Goal: Task Accomplishment & Management: Manage account settings

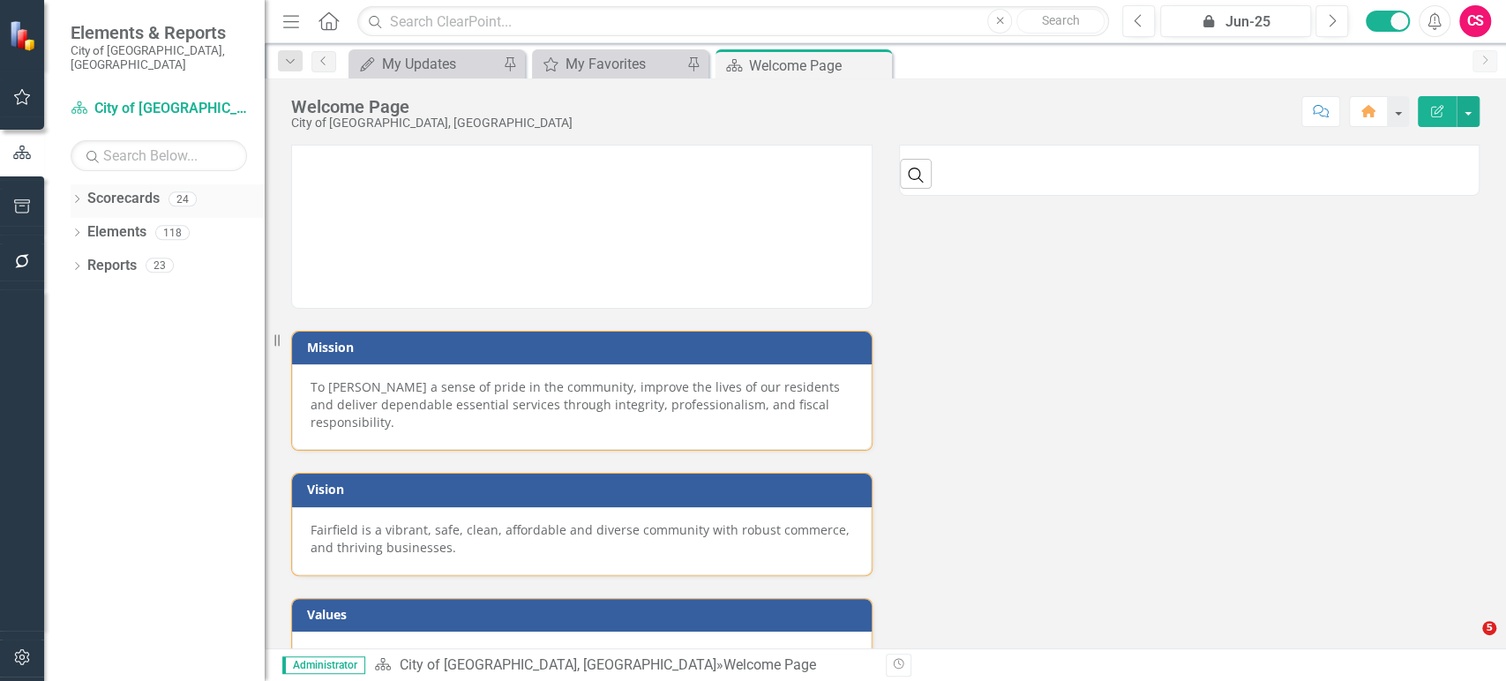
click at [73, 196] on icon "Dropdown" at bounding box center [77, 201] width 12 height 10
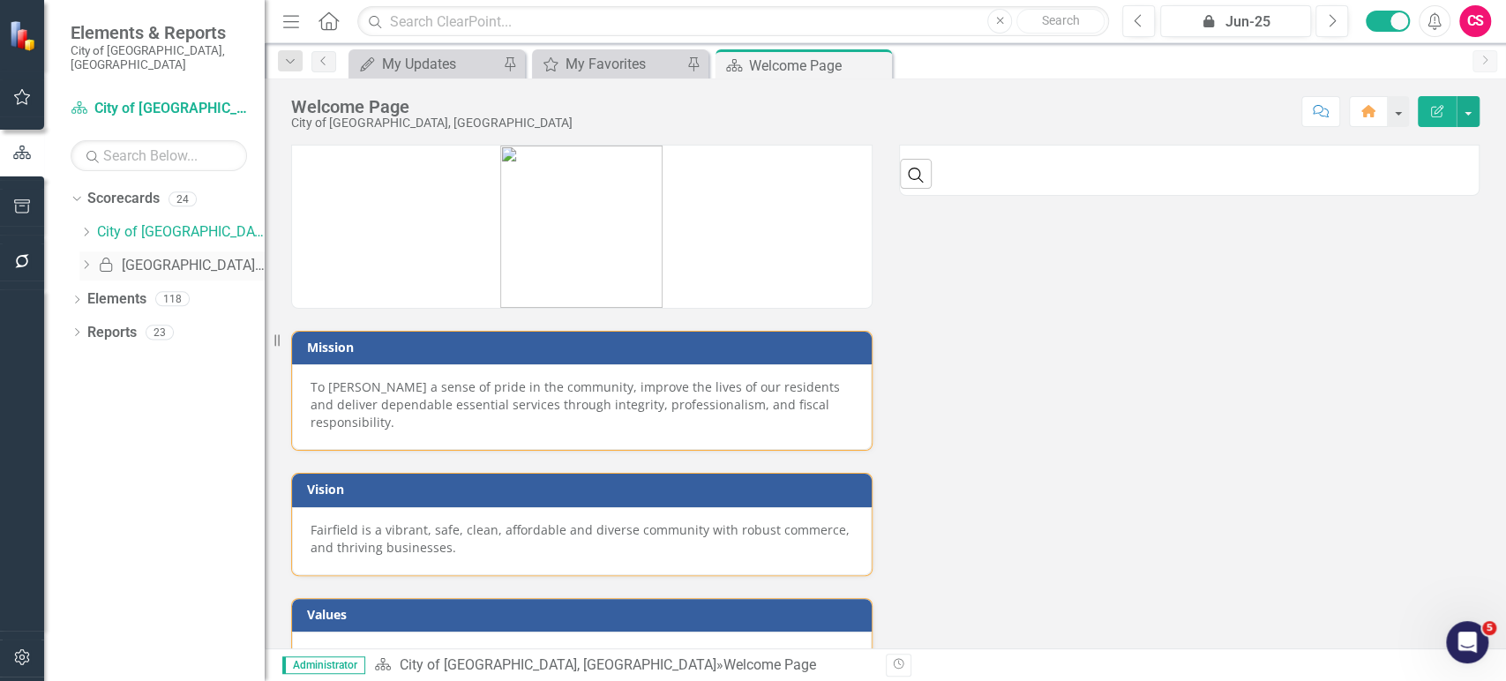
click at [143, 256] on link "Locked [GEOGRAPHIC_DATA]-25" at bounding box center [181, 266] width 168 height 20
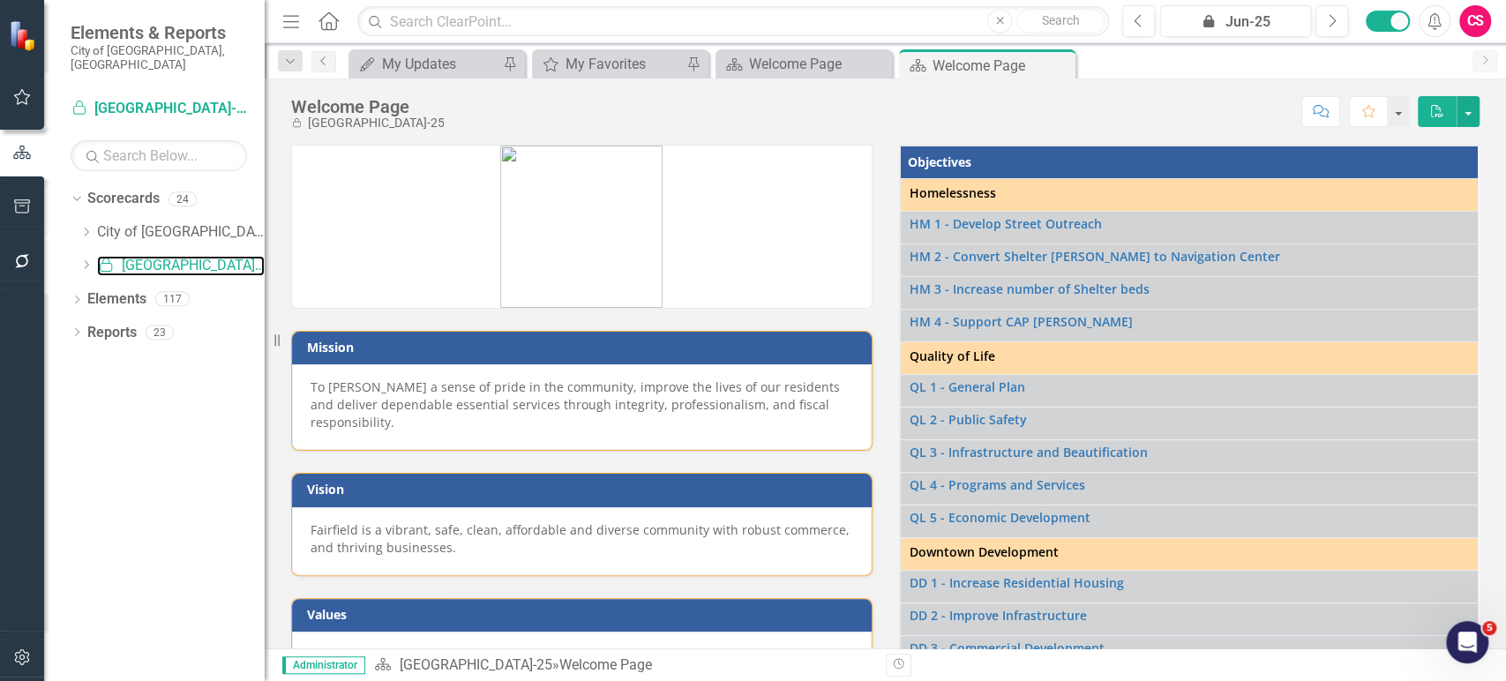
scroll to position [481, 0]
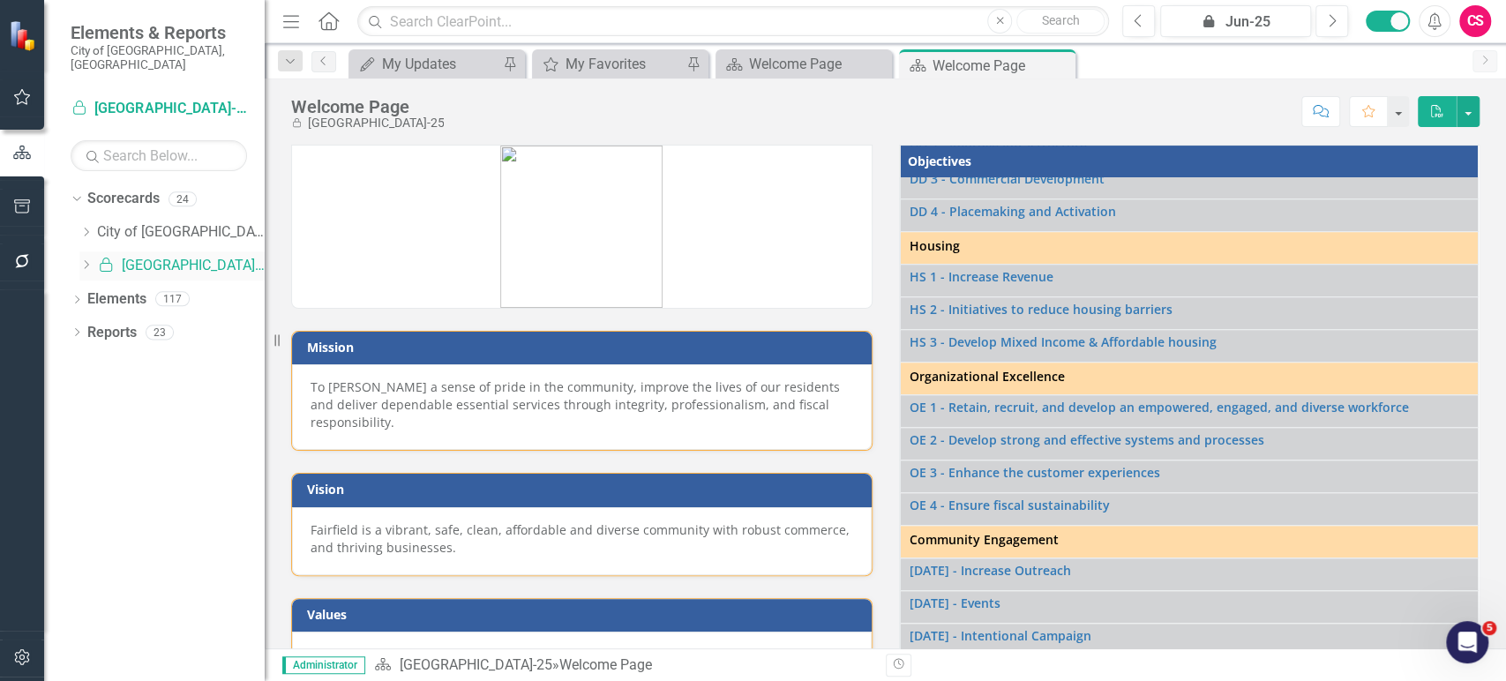
click at [81, 259] on icon "Dropdown" at bounding box center [85, 264] width 13 height 11
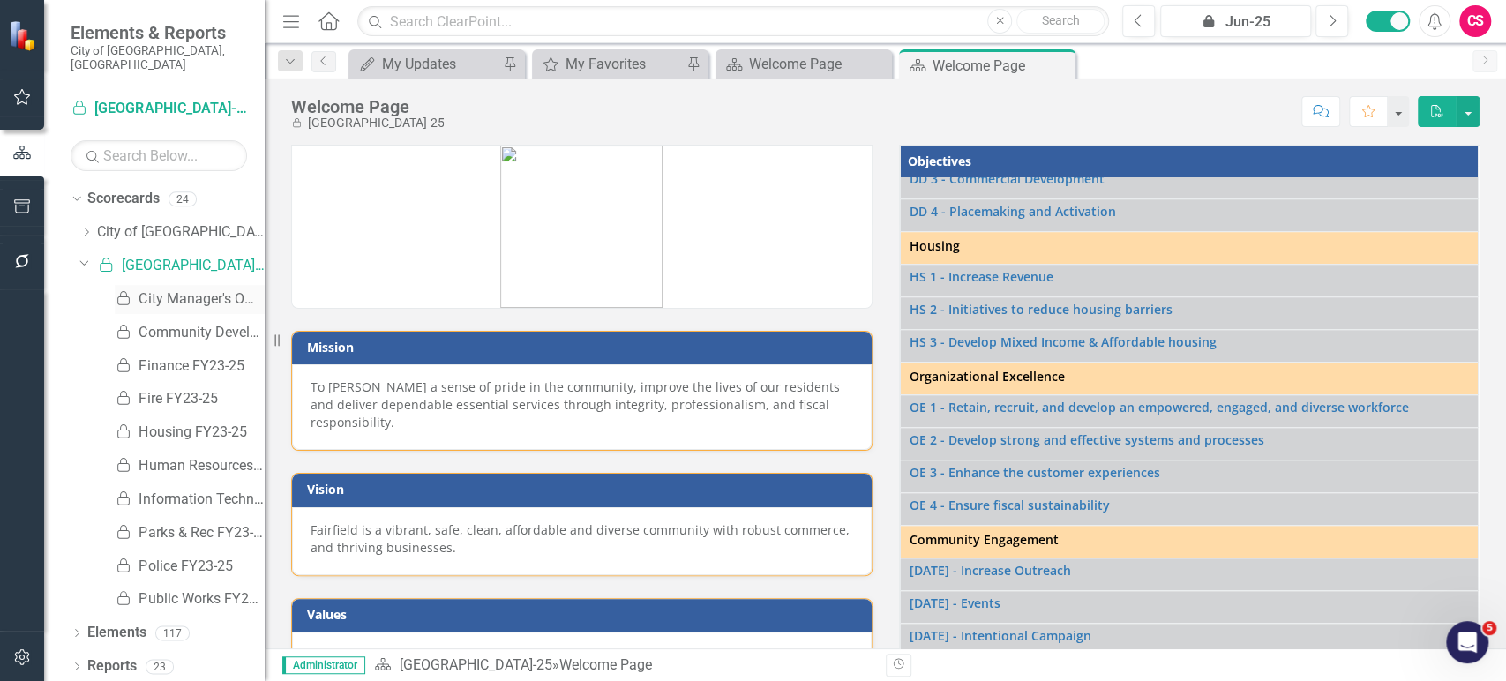
click at [184, 296] on div "Locked City Manager's Office FY23-25" at bounding box center [190, 299] width 150 height 29
click at [176, 294] on link "Locked City Manager's Office FY23-25" at bounding box center [190, 299] width 150 height 20
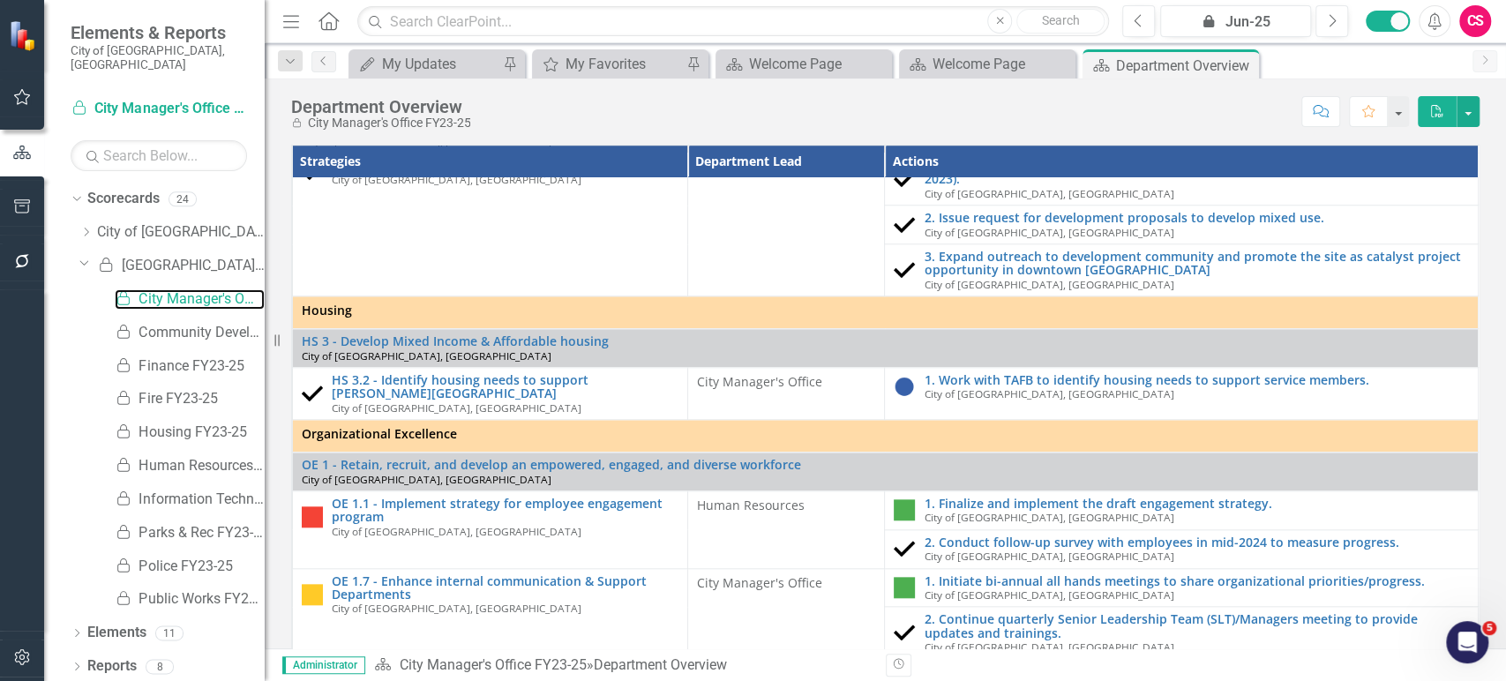
scroll to position [1105, 0]
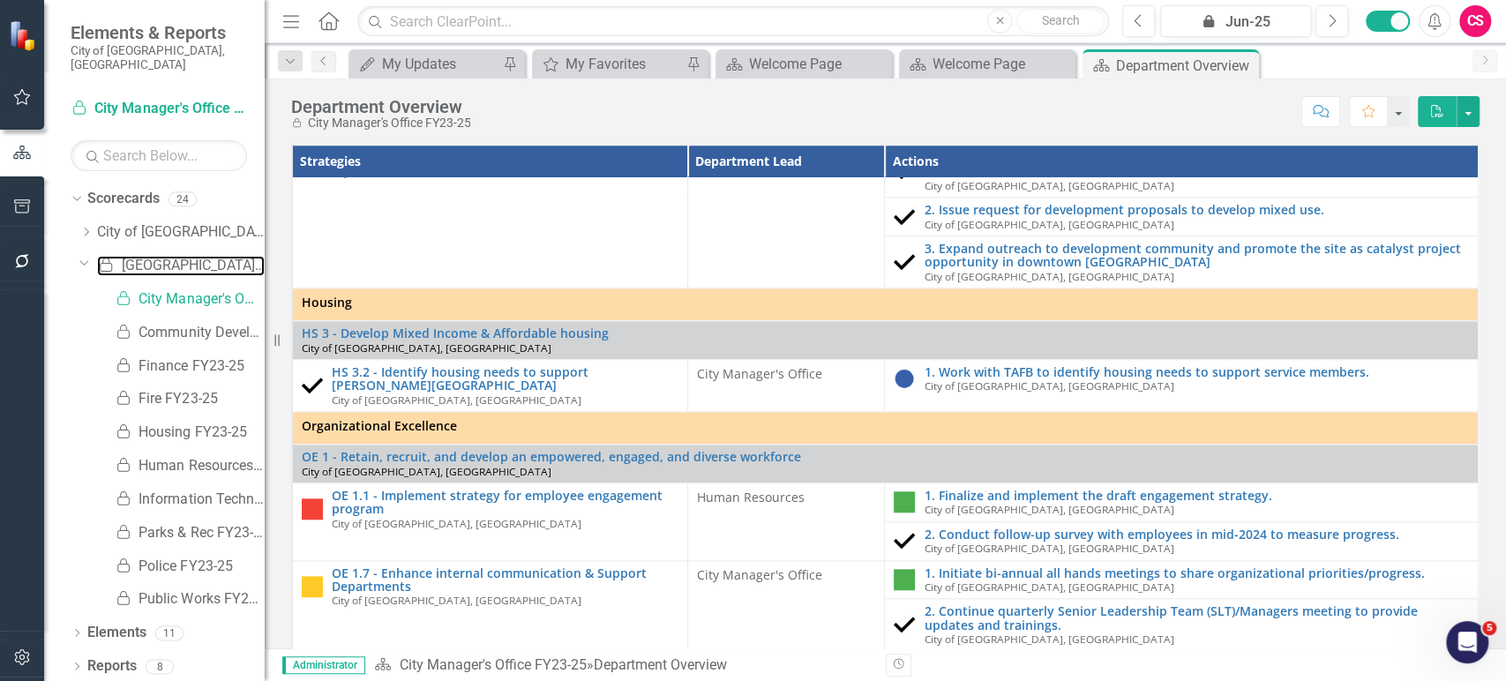
drag, startPoint x: 134, startPoint y: 251, endPoint x: 808, endPoint y: 658, distance: 787.7
click at [135, 256] on link "Locked [GEOGRAPHIC_DATA]-25" at bounding box center [181, 266] width 168 height 20
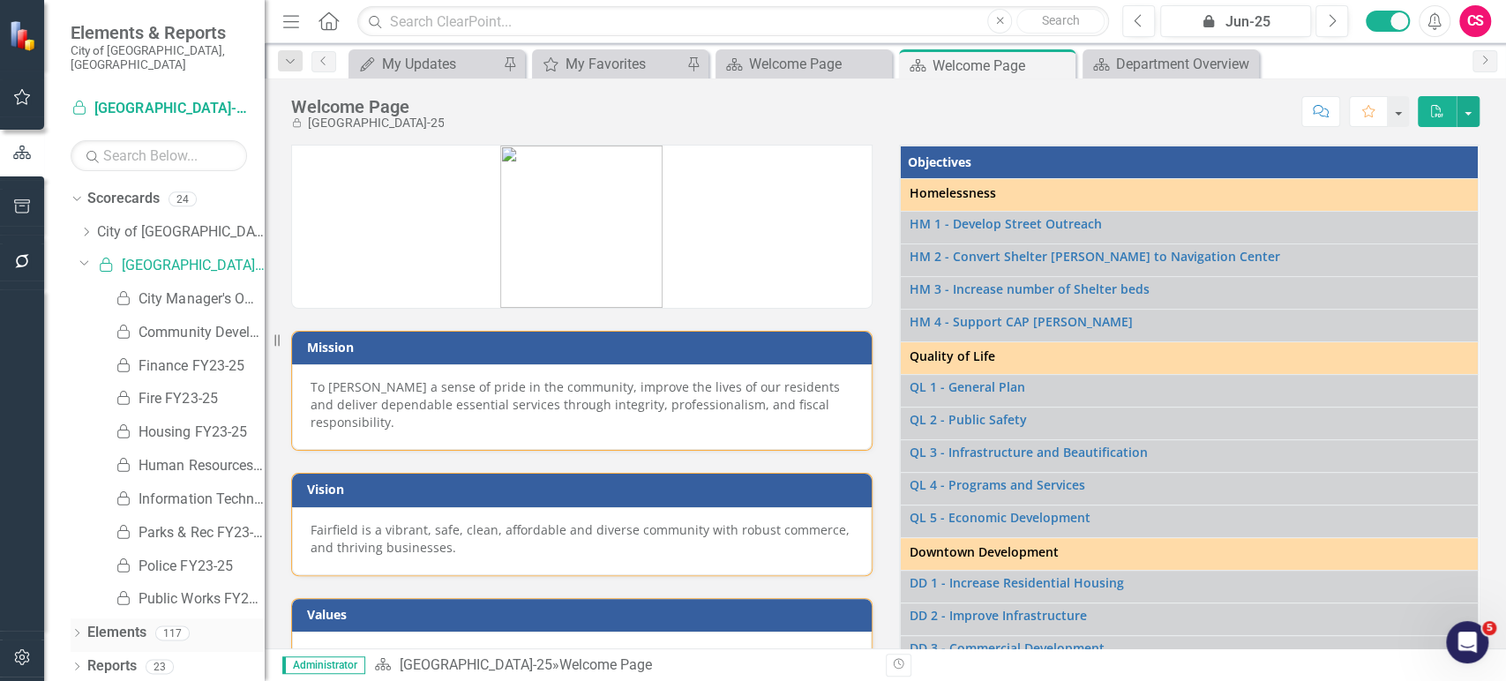
click at [113, 626] on link "Elements" at bounding box center [116, 633] width 59 height 20
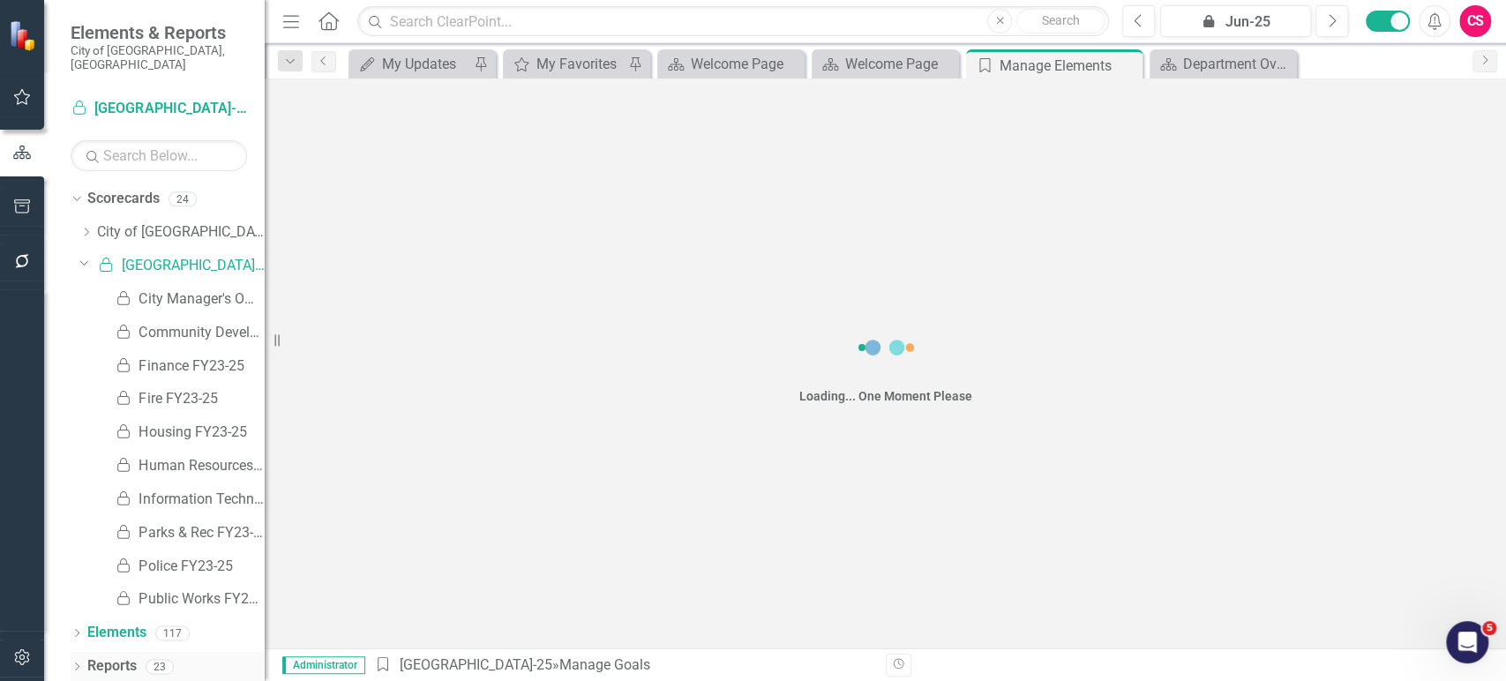
click at [113, 656] on link "Reports" at bounding box center [111, 666] width 49 height 20
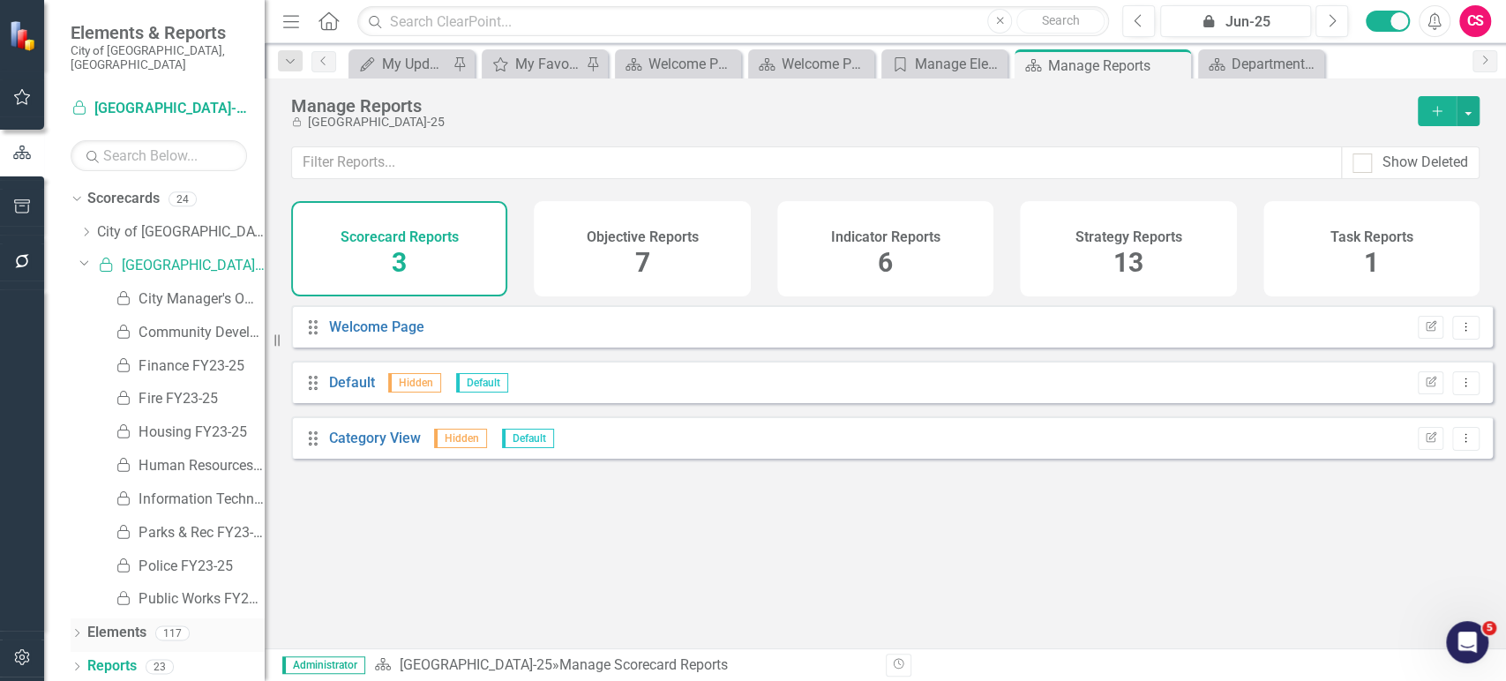
click at [116, 623] on link "Elements" at bounding box center [116, 633] width 59 height 20
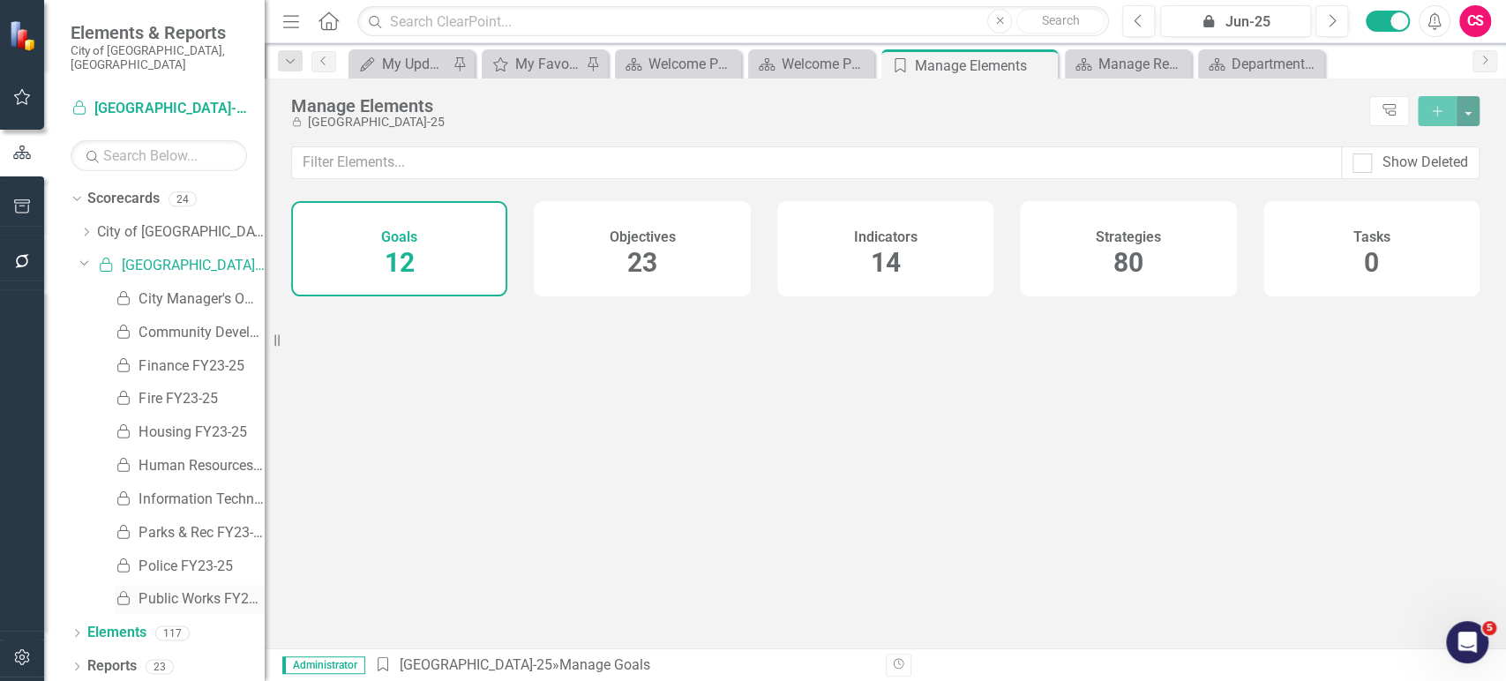
click at [868, 283] on div "Indicators 14" at bounding box center [885, 248] width 216 height 95
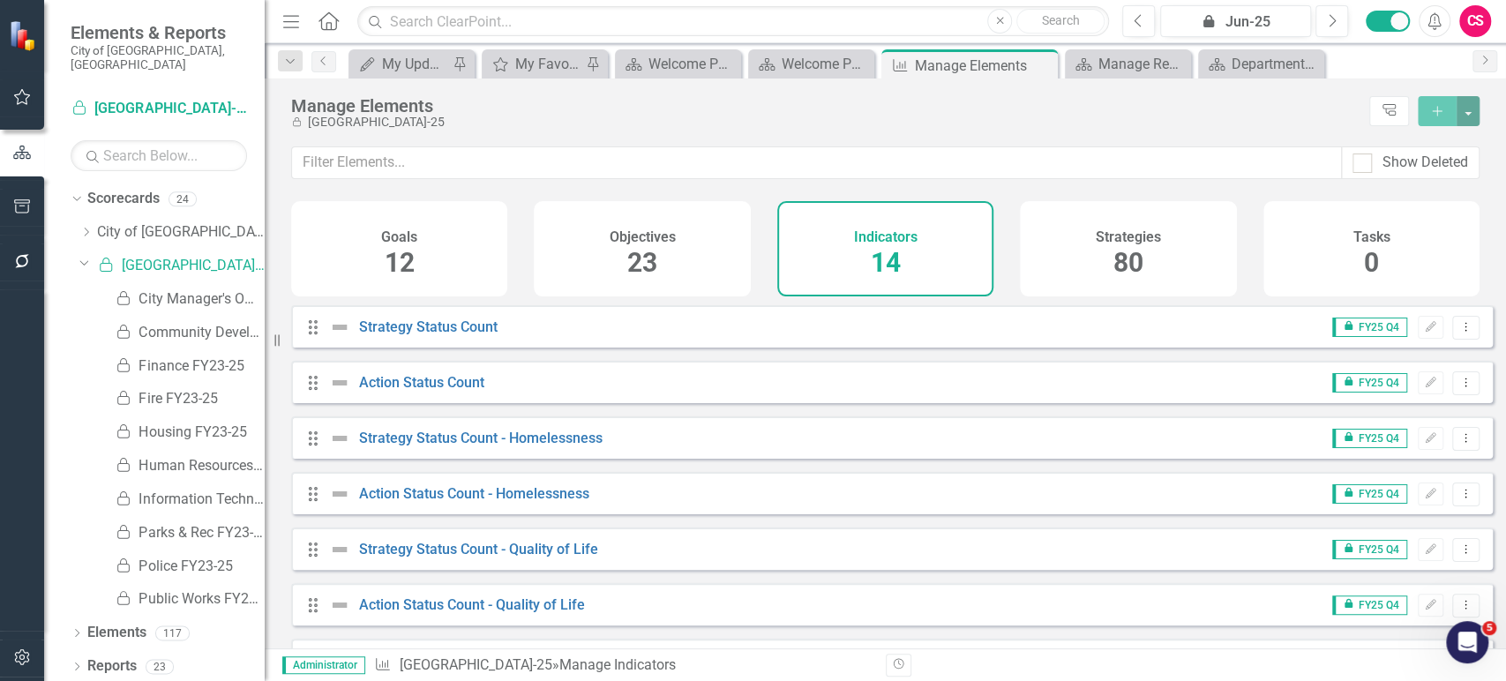
scroll to position [446, 0]
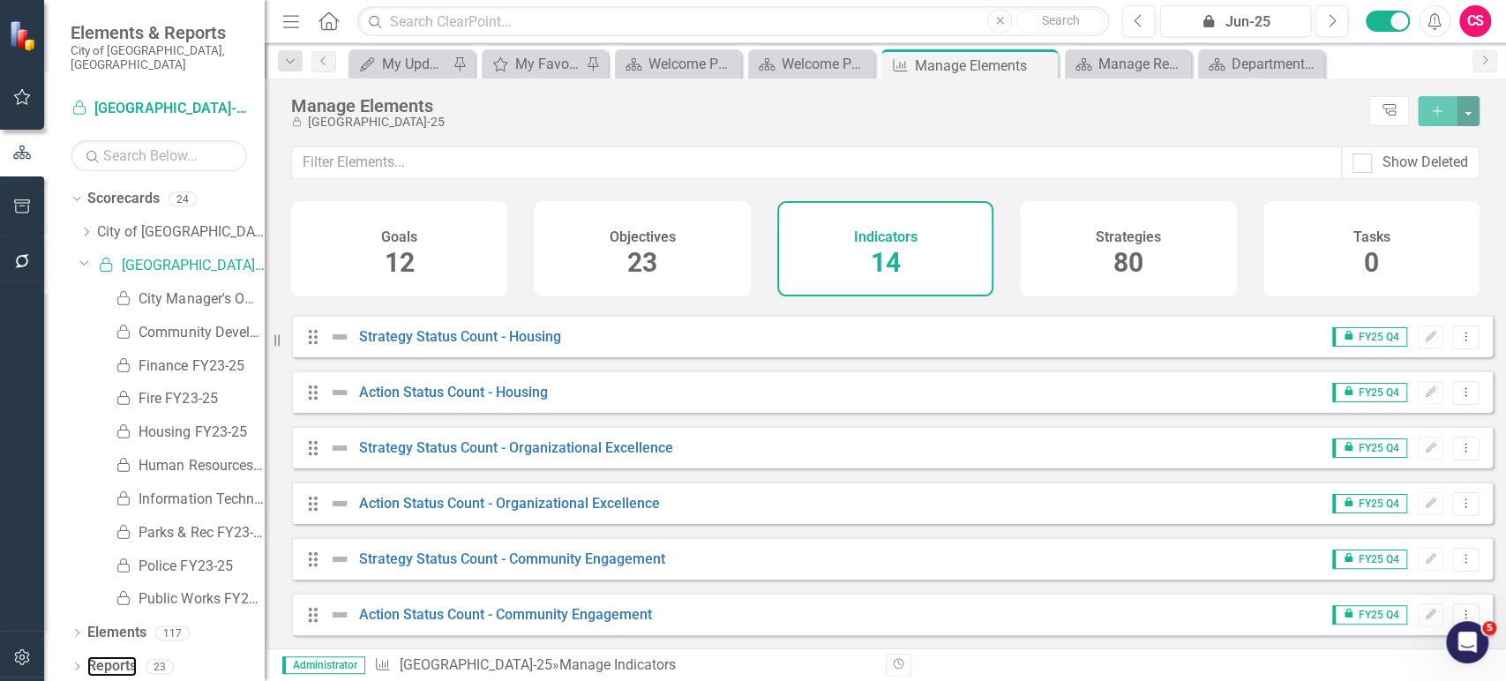
drag, startPoint x: 115, startPoint y: 650, endPoint x: 919, endPoint y: 676, distance: 805.0
click at [115, 656] on link "Reports" at bounding box center [111, 666] width 49 height 20
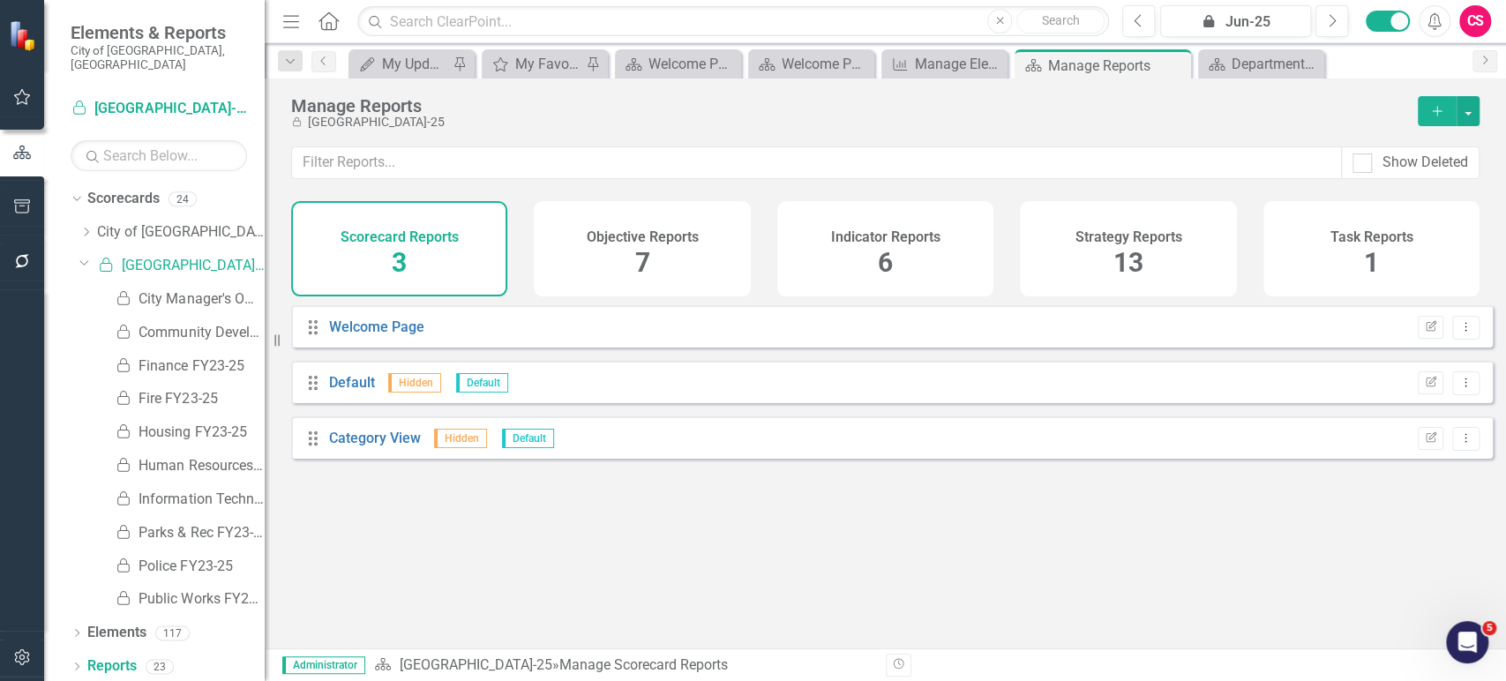
click at [876, 254] on div "Indicator Reports 6" at bounding box center [885, 248] width 216 height 95
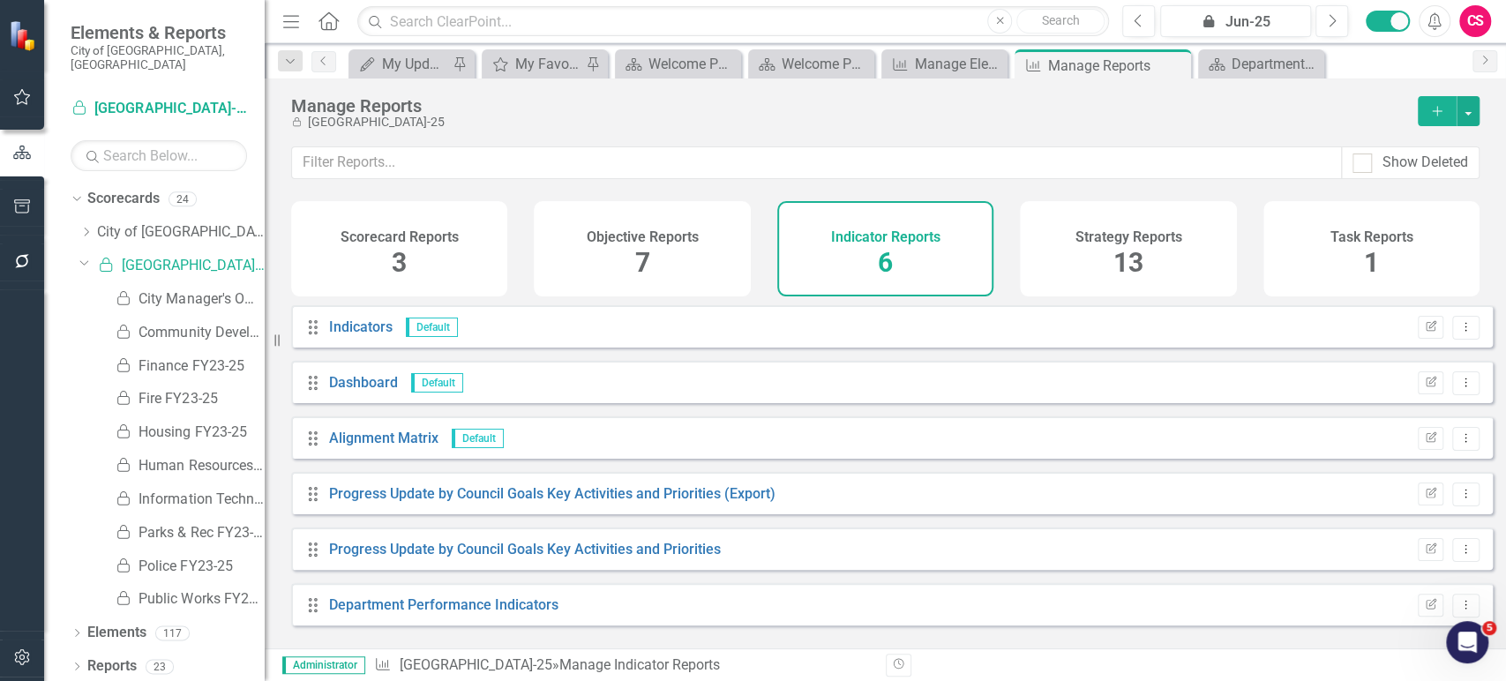
scroll to position [3, 0]
click at [525, 608] on link "Department Performance Indicators" at bounding box center [443, 602] width 229 height 17
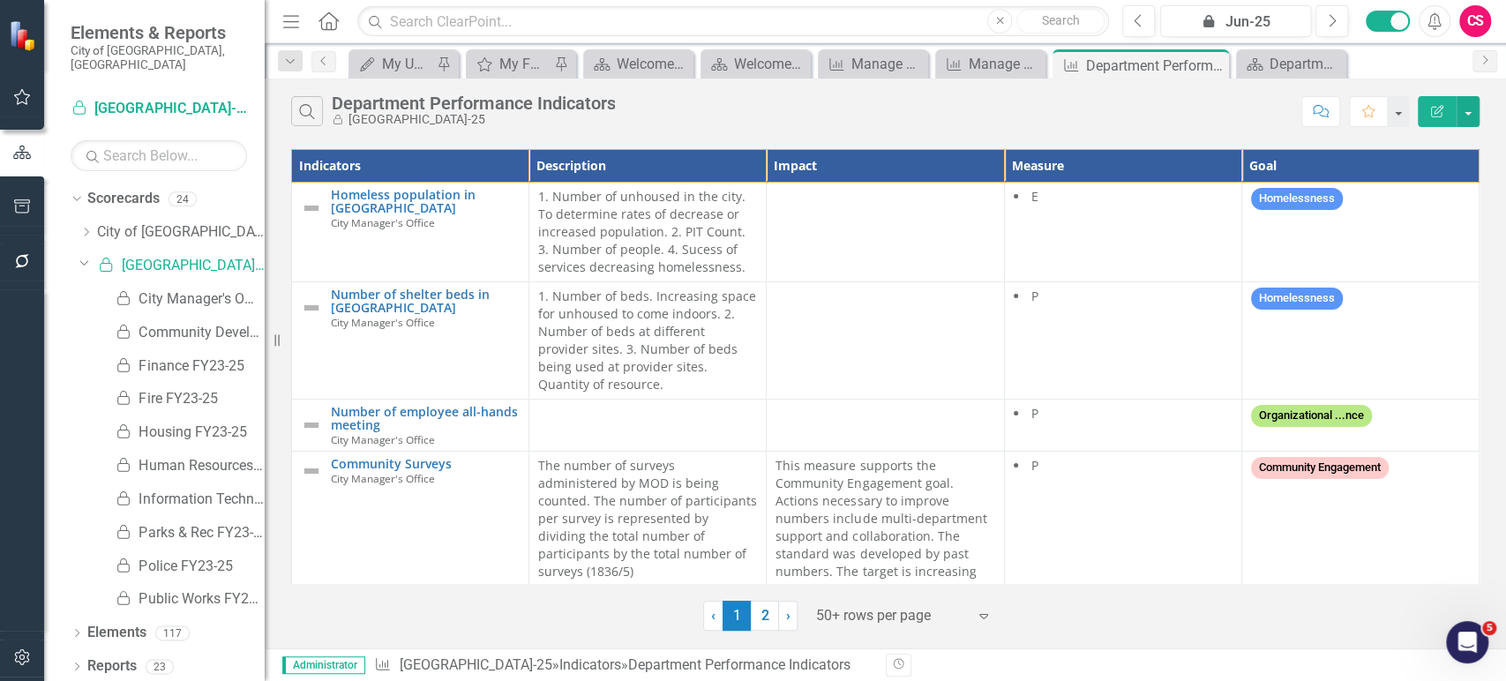
click at [1302, 168] on th "Goal" at bounding box center [1359, 166] width 237 height 33
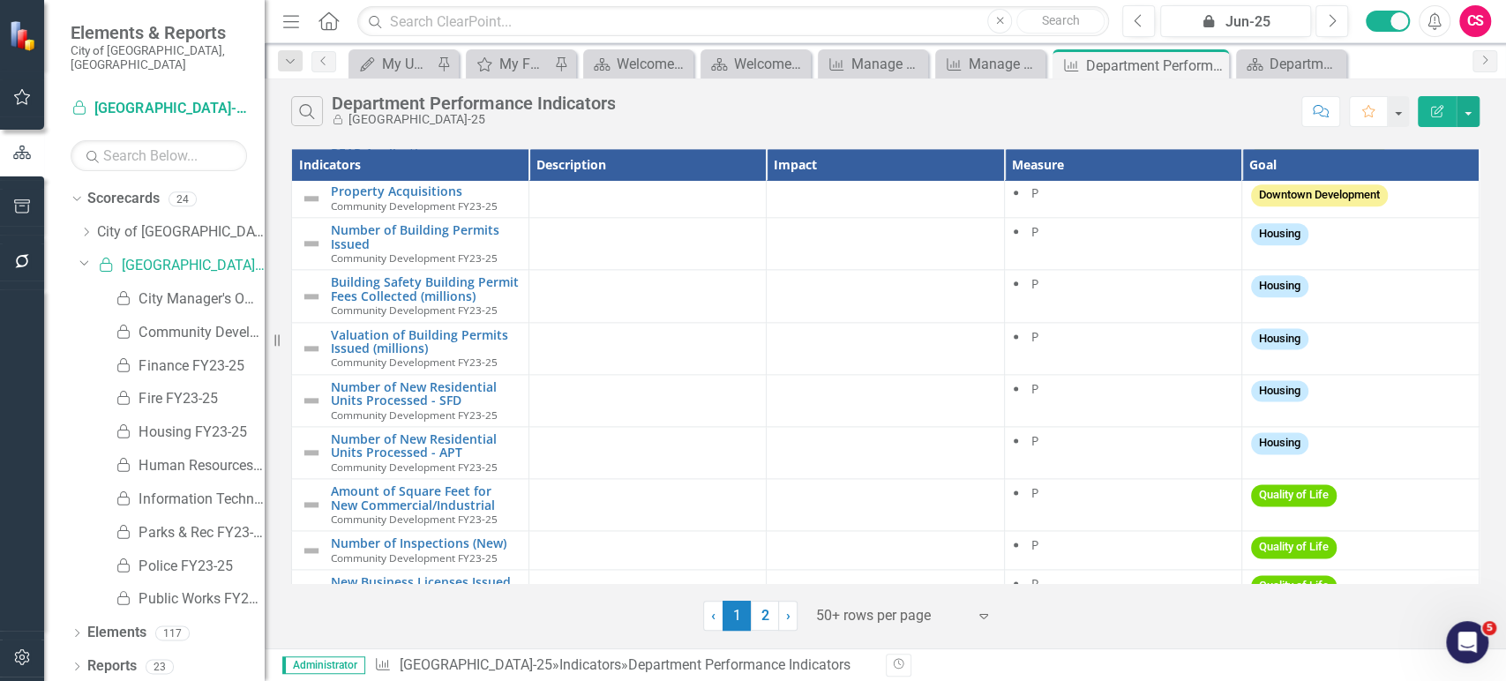
scroll to position [1327, 0]
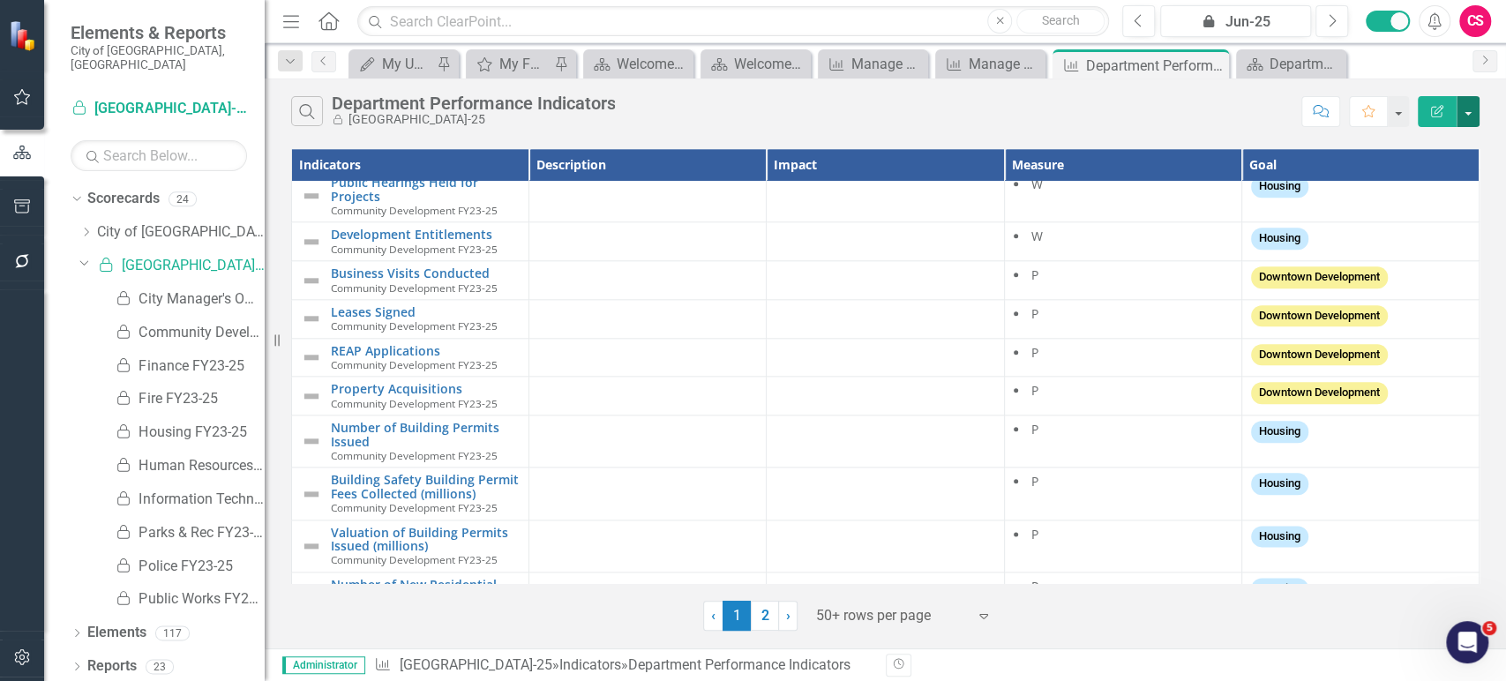
click at [1473, 111] on button "button" at bounding box center [1468, 111] width 23 height 31
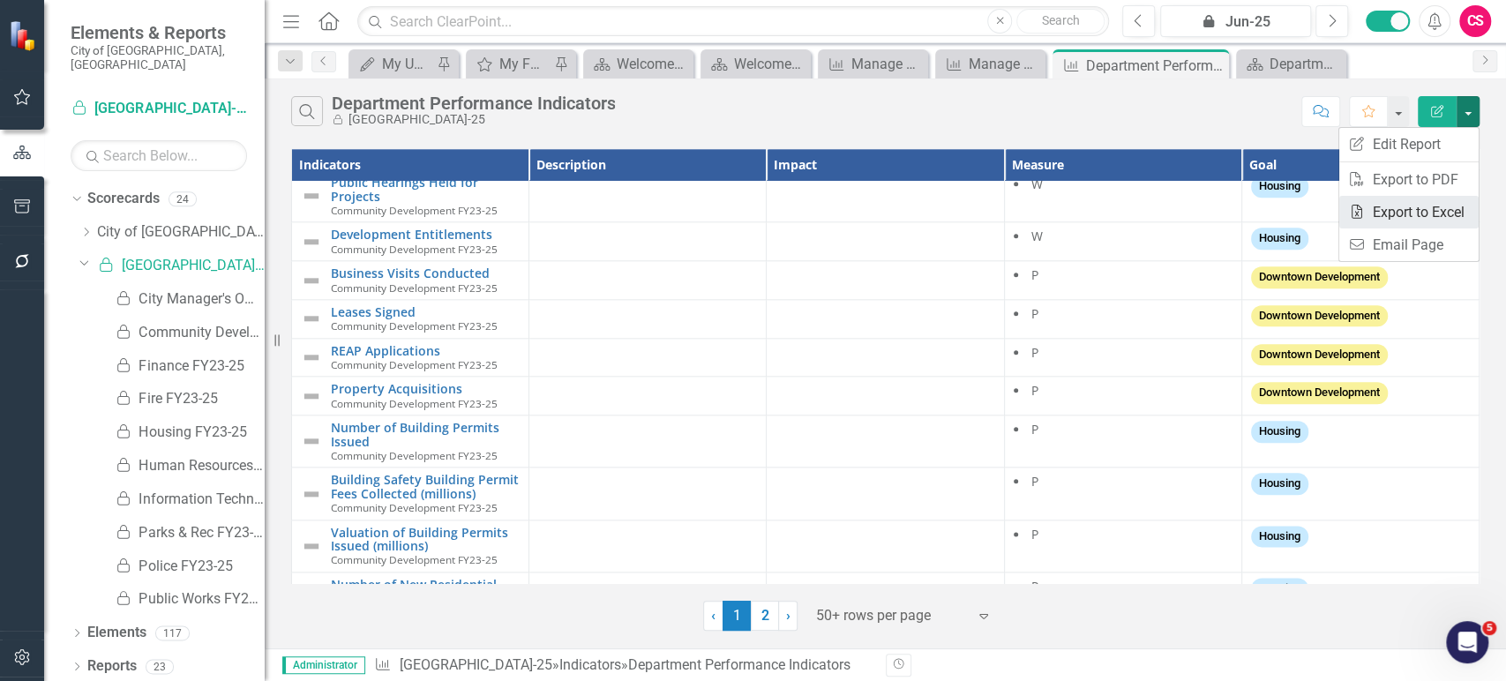
click at [1408, 213] on link "Excel Export to Excel" at bounding box center [1408, 212] width 139 height 33
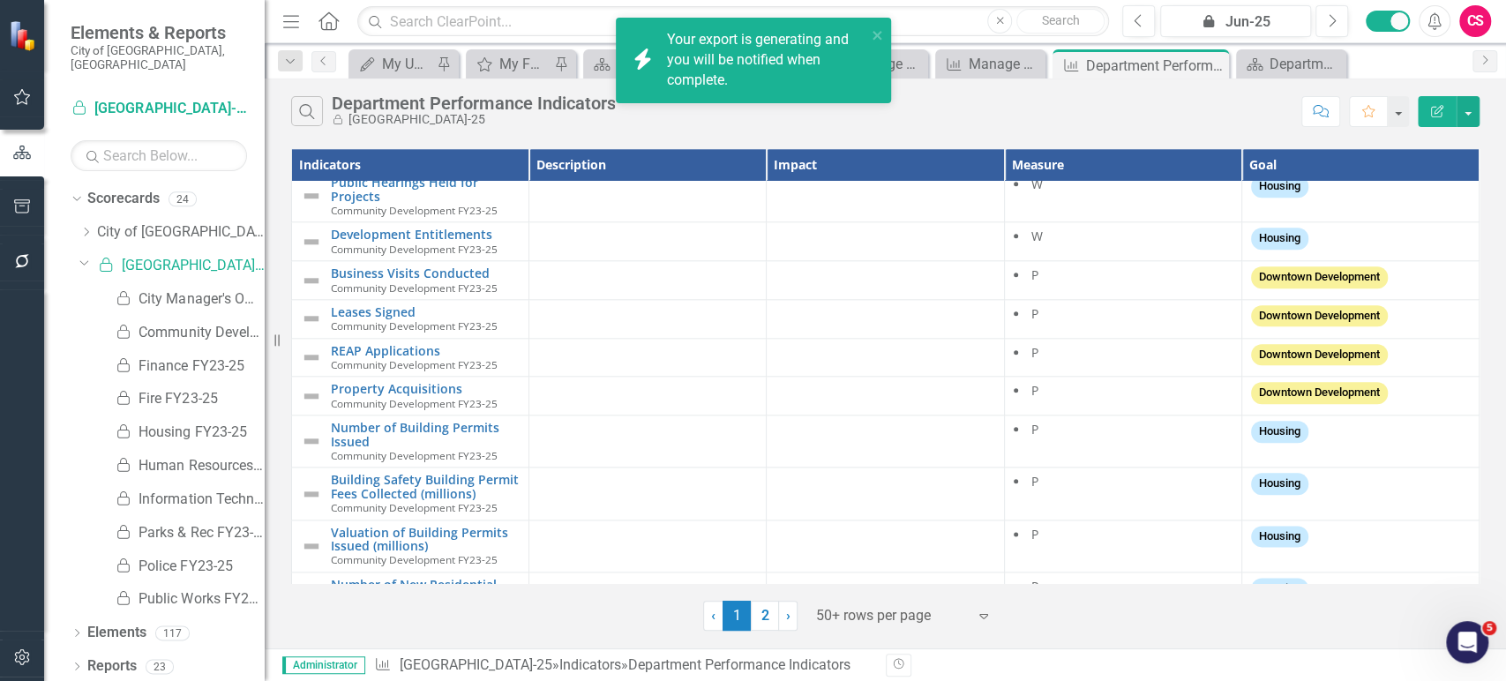
click at [1430, 111] on icon "Edit Report" at bounding box center [1437, 111] width 16 height 12
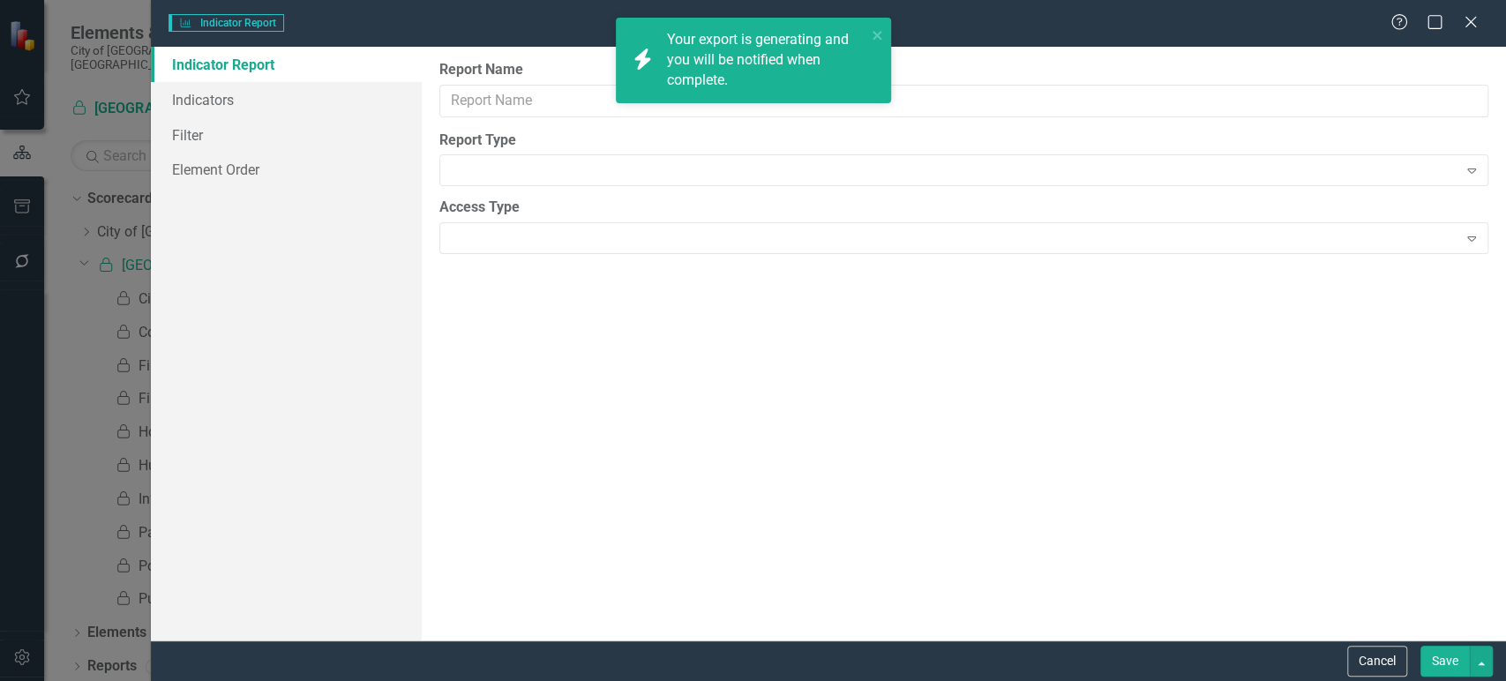
type input "Department Performance Indicators"
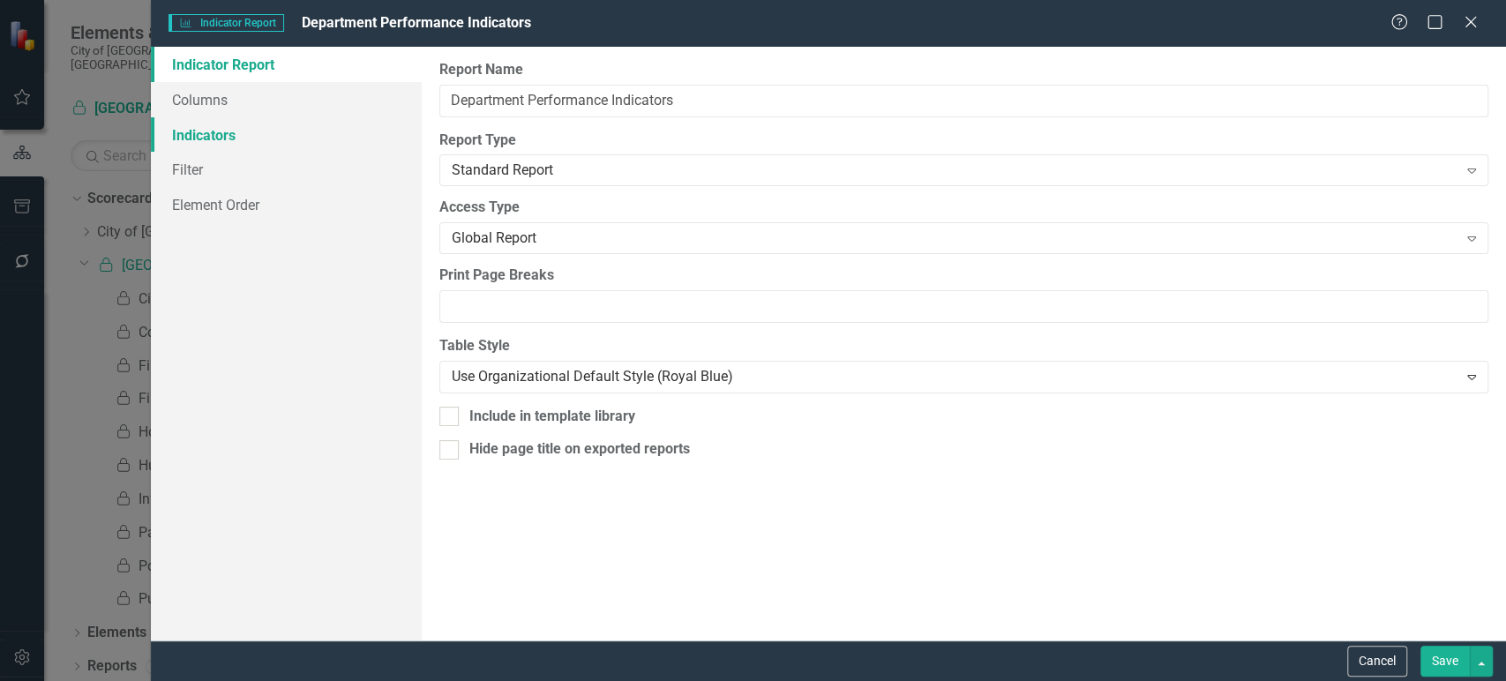
click at [275, 145] on link "Indicators" at bounding box center [286, 134] width 271 height 35
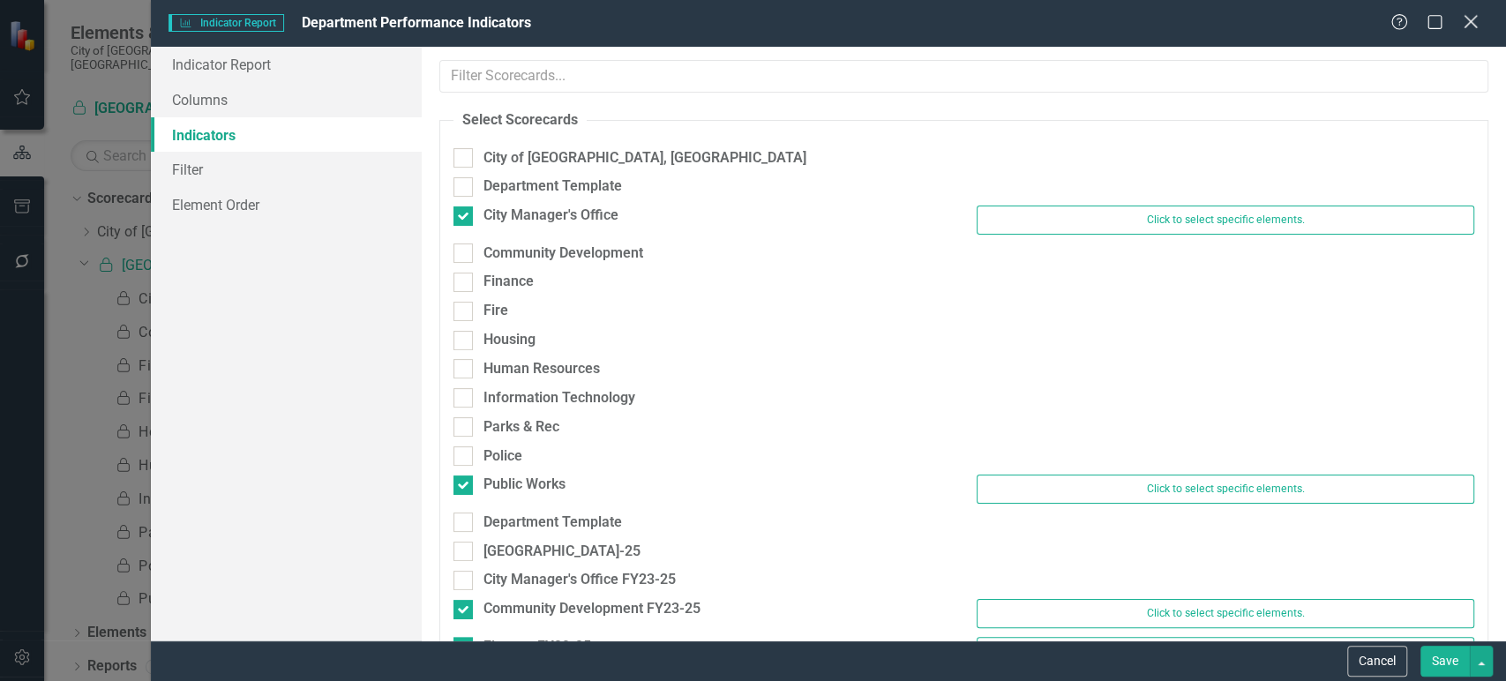
click at [1468, 26] on icon "Close" at bounding box center [1470, 21] width 22 height 17
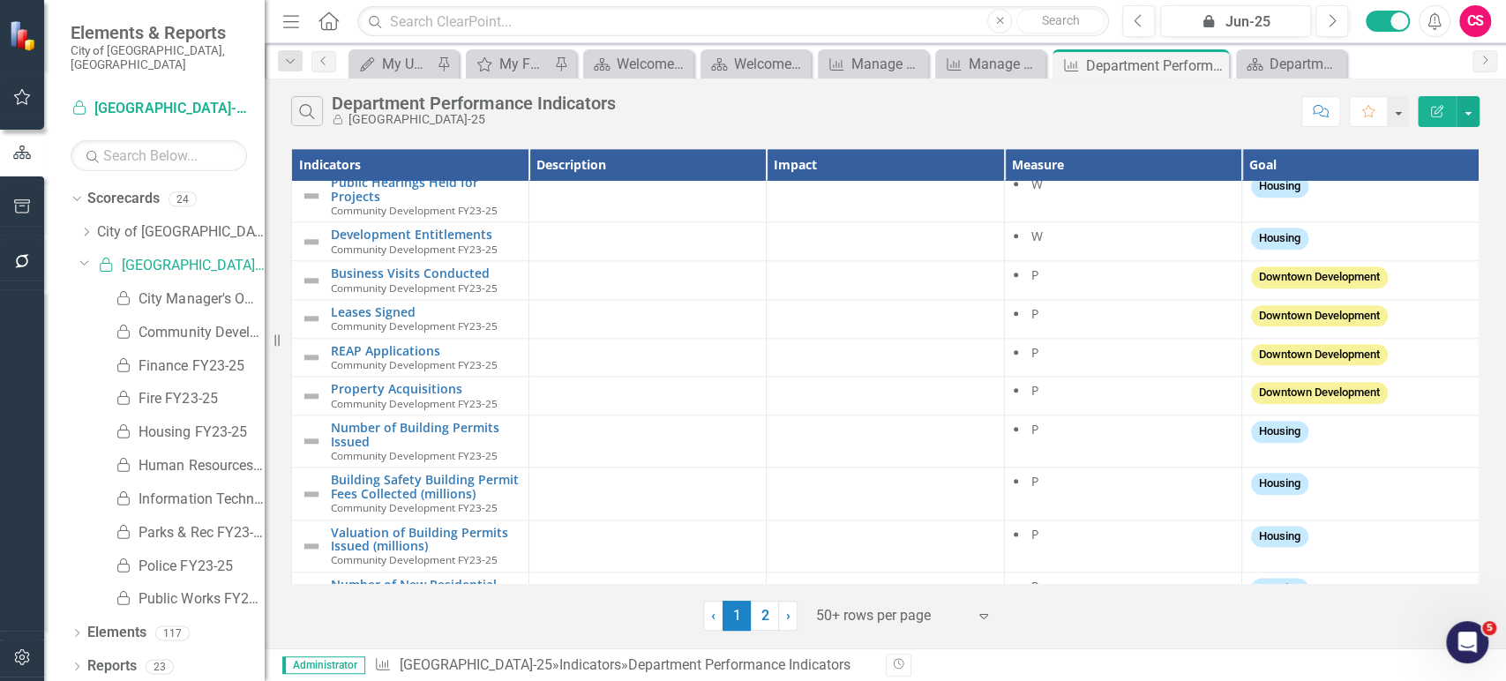
click at [1424, 121] on button "Edit Report" at bounding box center [1437, 111] width 39 height 31
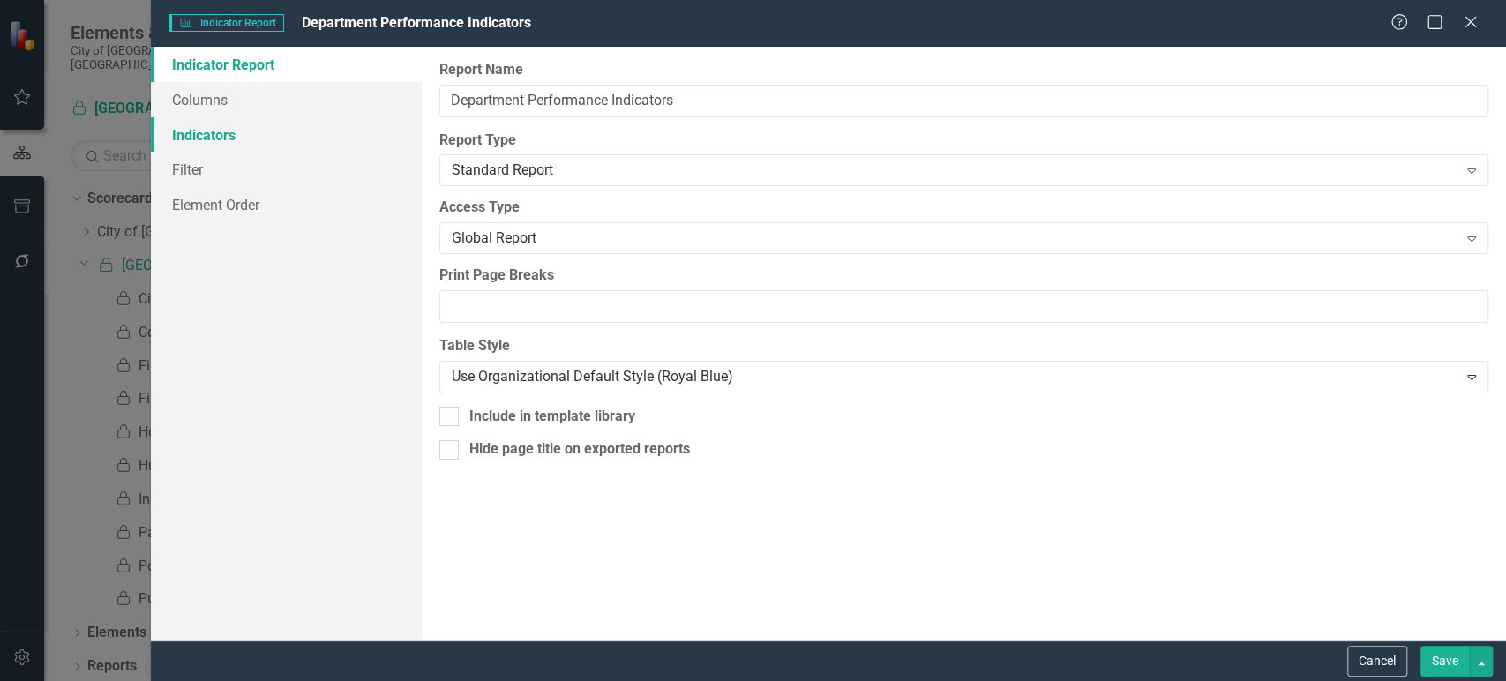
click at [247, 139] on link "Indicators" at bounding box center [286, 134] width 271 height 35
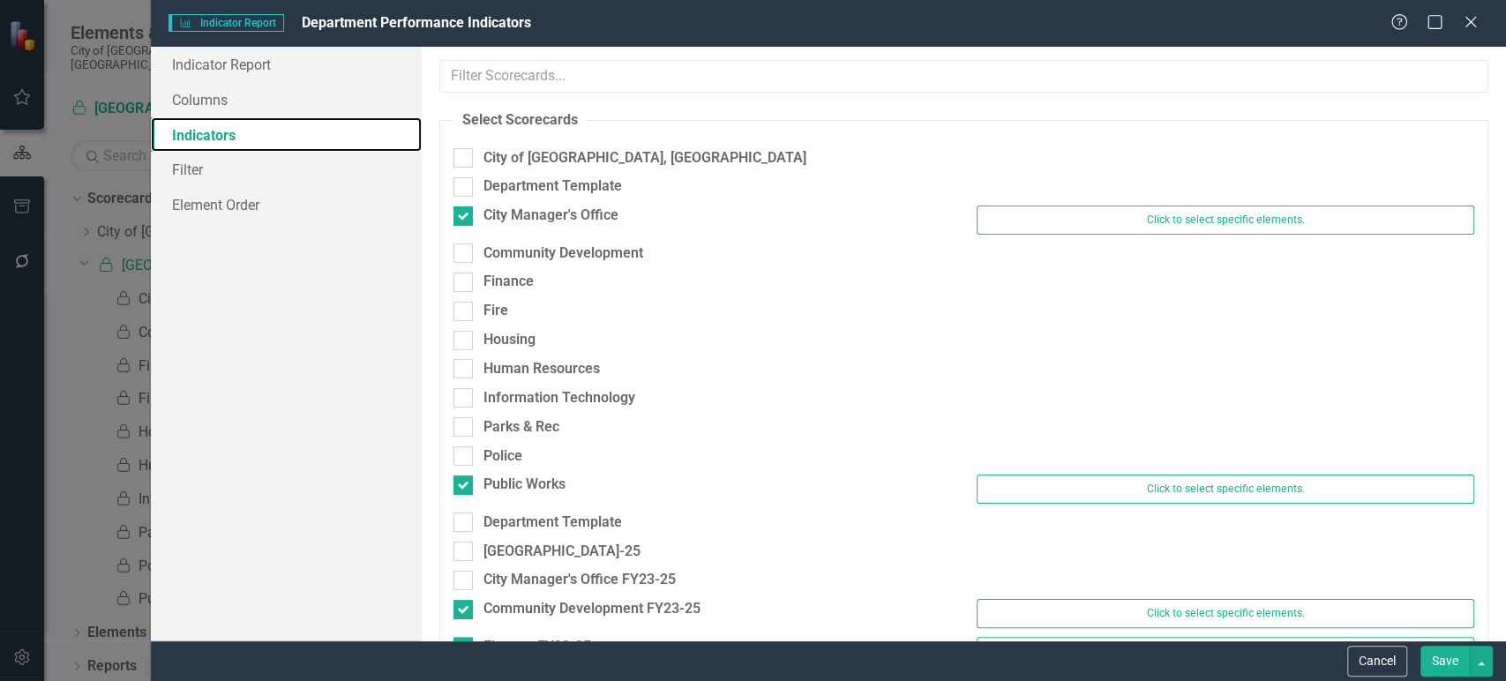
scroll to position [297, 0]
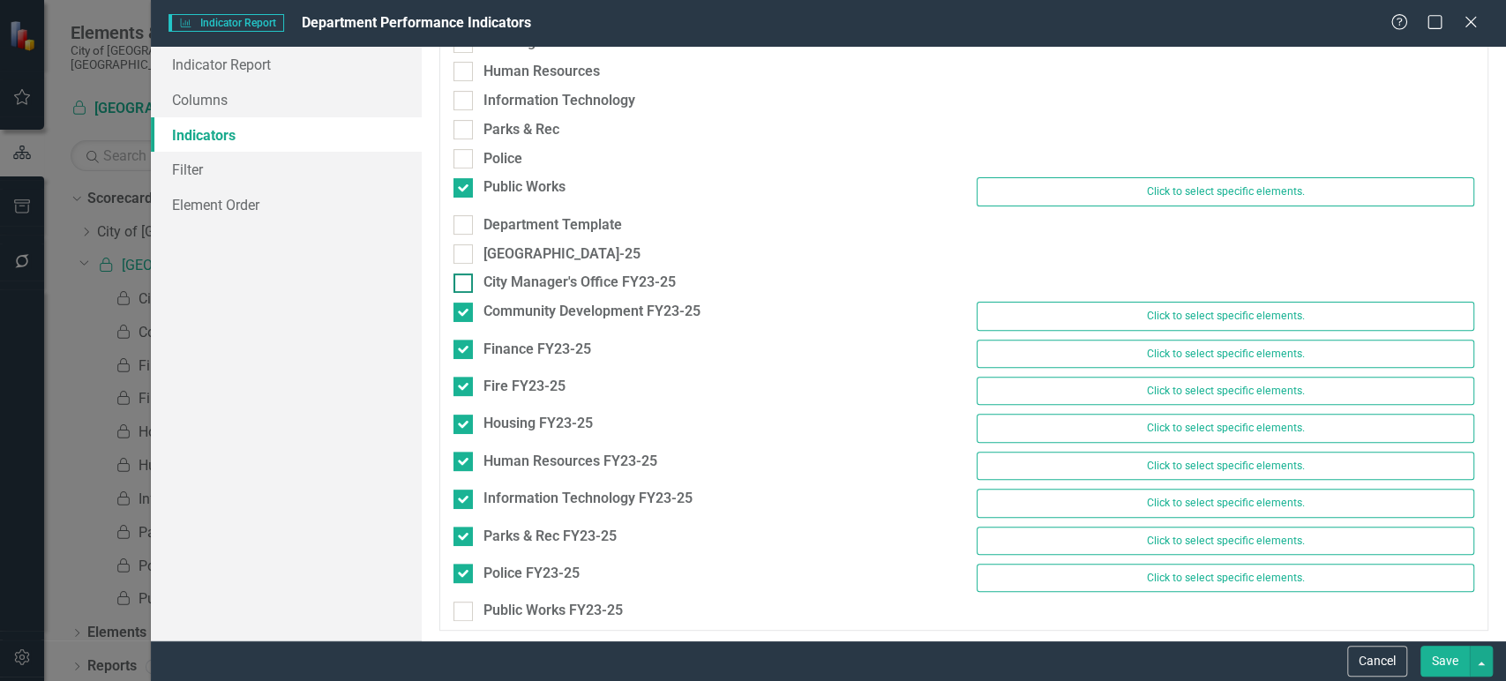
click at [465, 279] on div at bounding box center [462, 282] width 19 height 19
click at [465, 279] on input "City Manager's Office FY23-25" at bounding box center [458, 278] width 11 height 11
checkbox input "true"
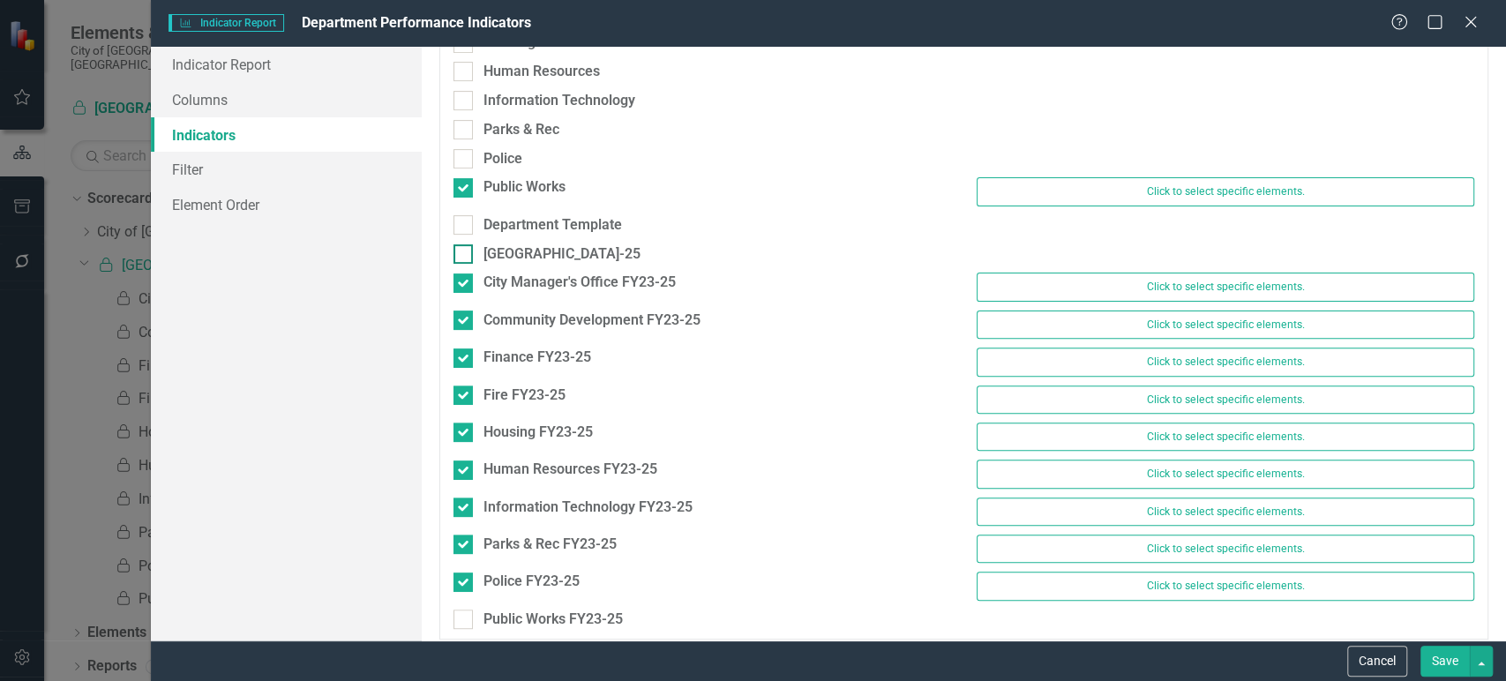
click at [464, 245] on input "[GEOGRAPHIC_DATA]-25" at bounding box center [458, 249] width 11 height 11
checkbox input "true"
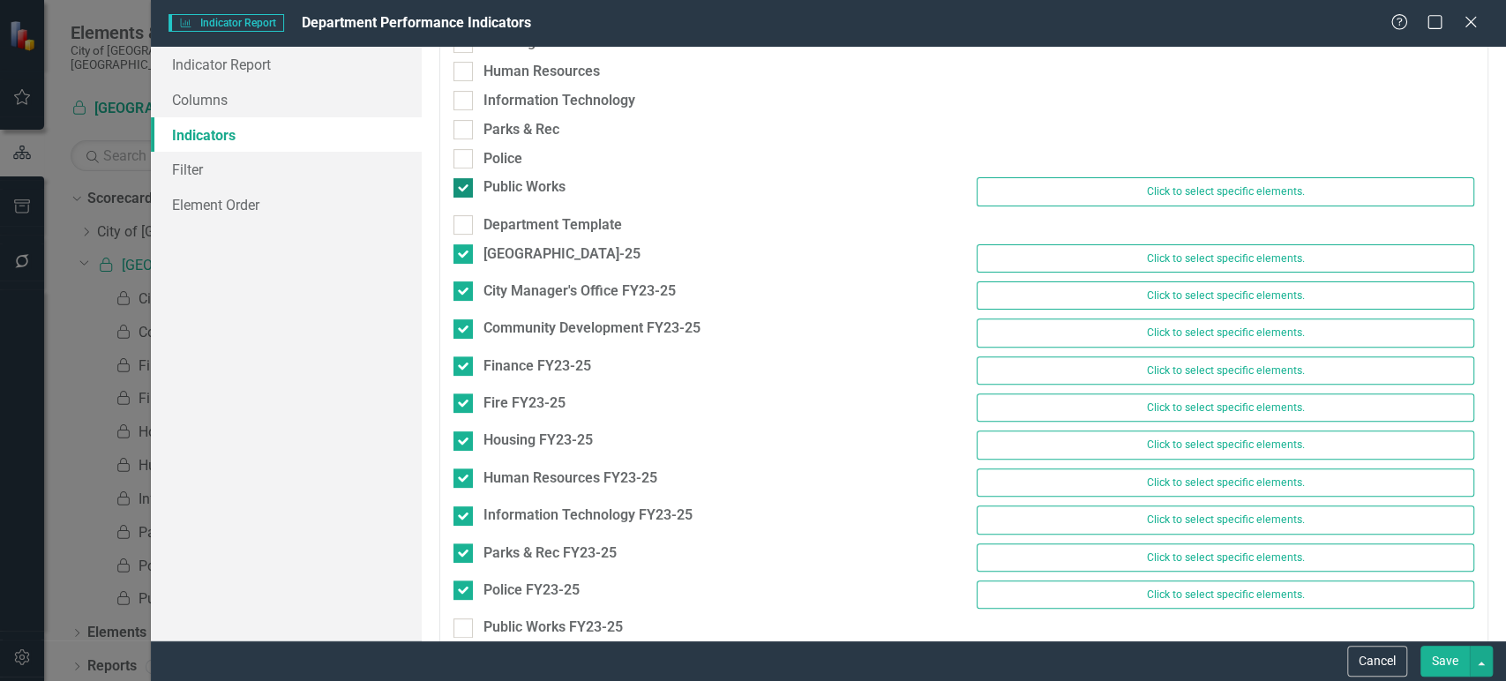
click at [466, 191] on div at bounding box center [462, 187] width 19 height 19
click at [465, 190] on input "Public Works" at bounding box center [458, 183] width 11 height 11
checkbox input "false"
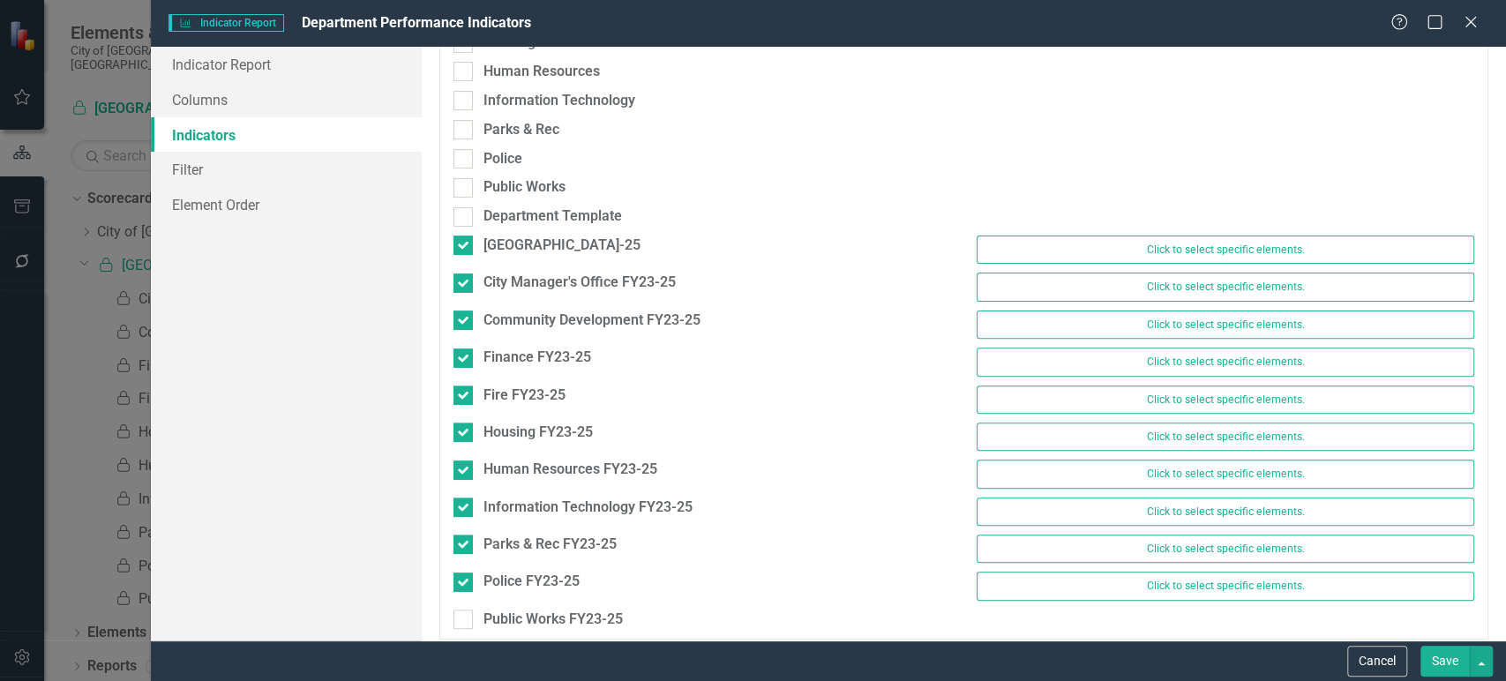
scroll to position [306, 0]
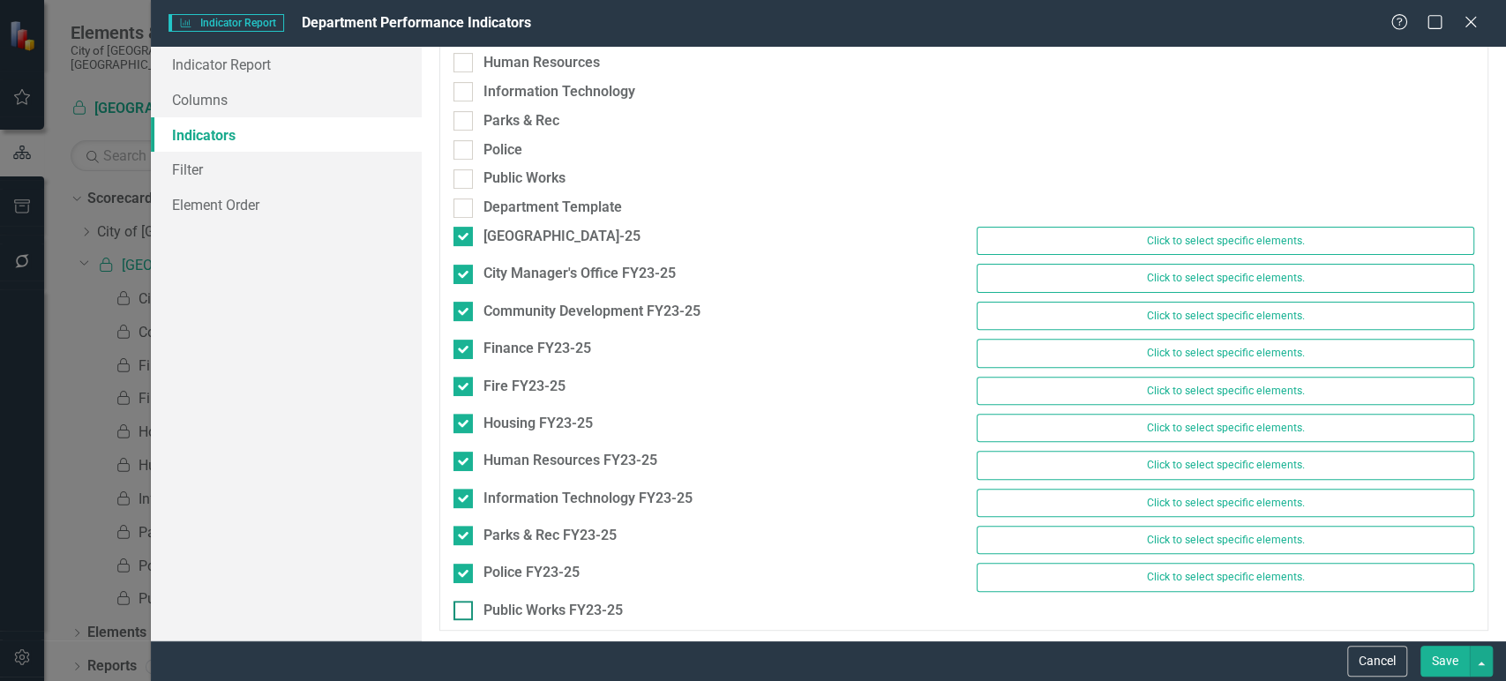
click at [465, 605] on div at bounding box center [462, 610] width 19 height 19
click at [465, 605] on input "Public Works FY23-25" at bounding box center [458, 606] width 11 height 11
checkbox input "true"
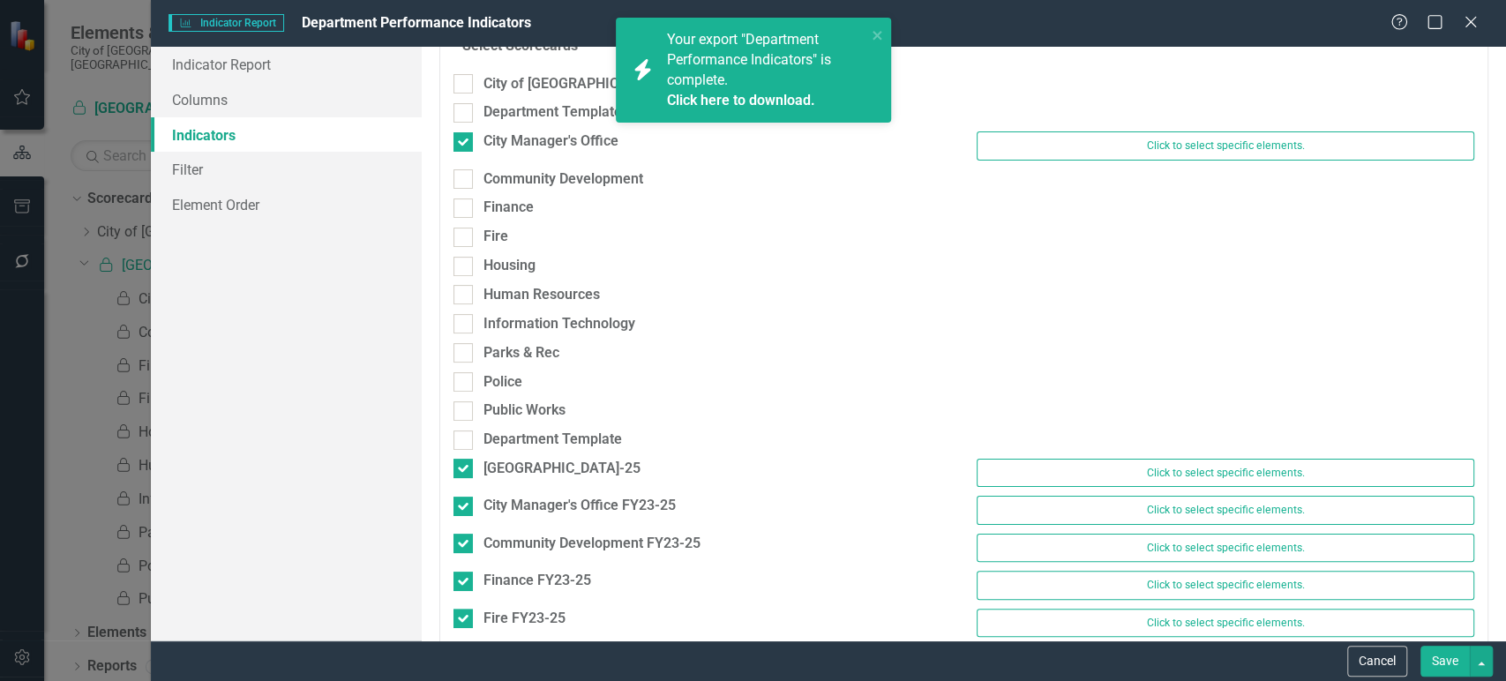
scroll to position [71, 0]
click at [465, 149] on div at bounding box center [462, 144] width 19 height 19
click at [465, 146] on input "City Manager's Office" at bounding box center [458, 140] width 11 height 11
checkbox input "false"
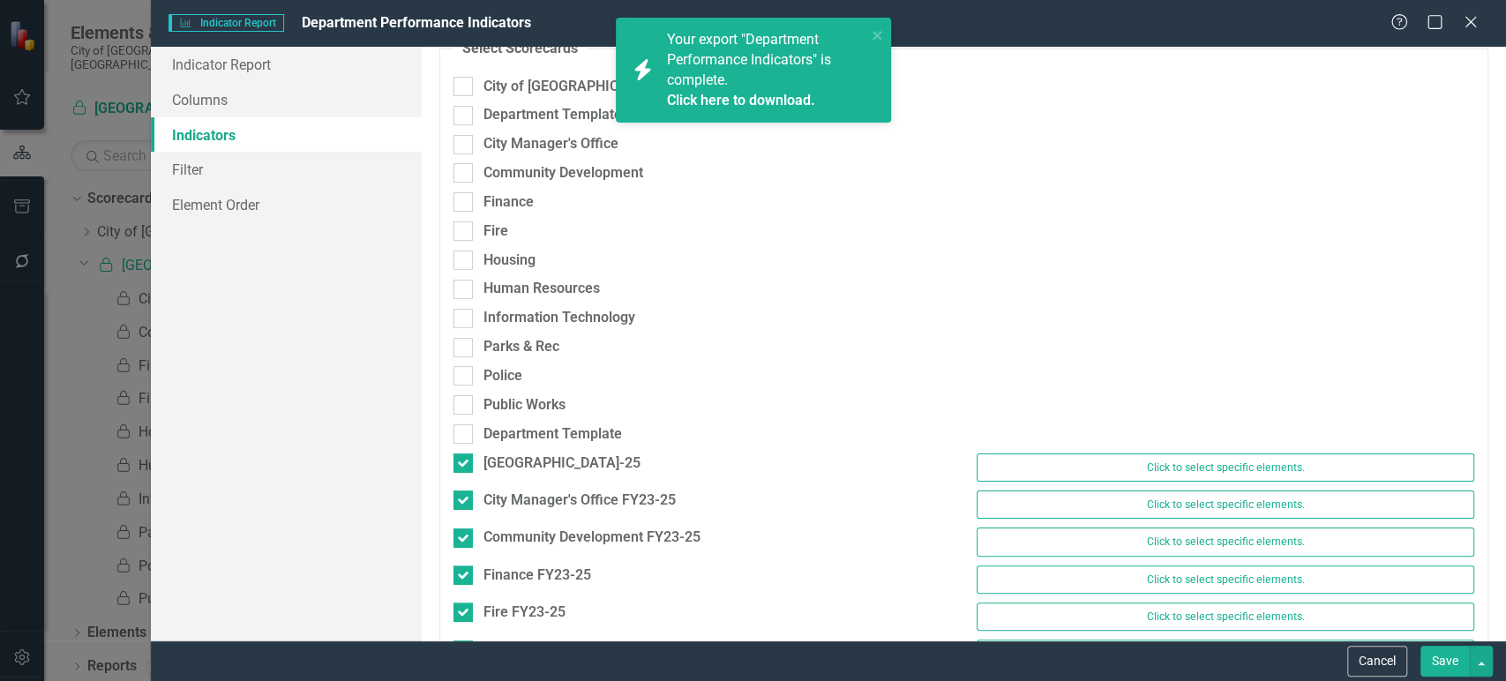
click at [1442, 667] on button "Save" at bounding box center [1444, 661] width 49 height 31
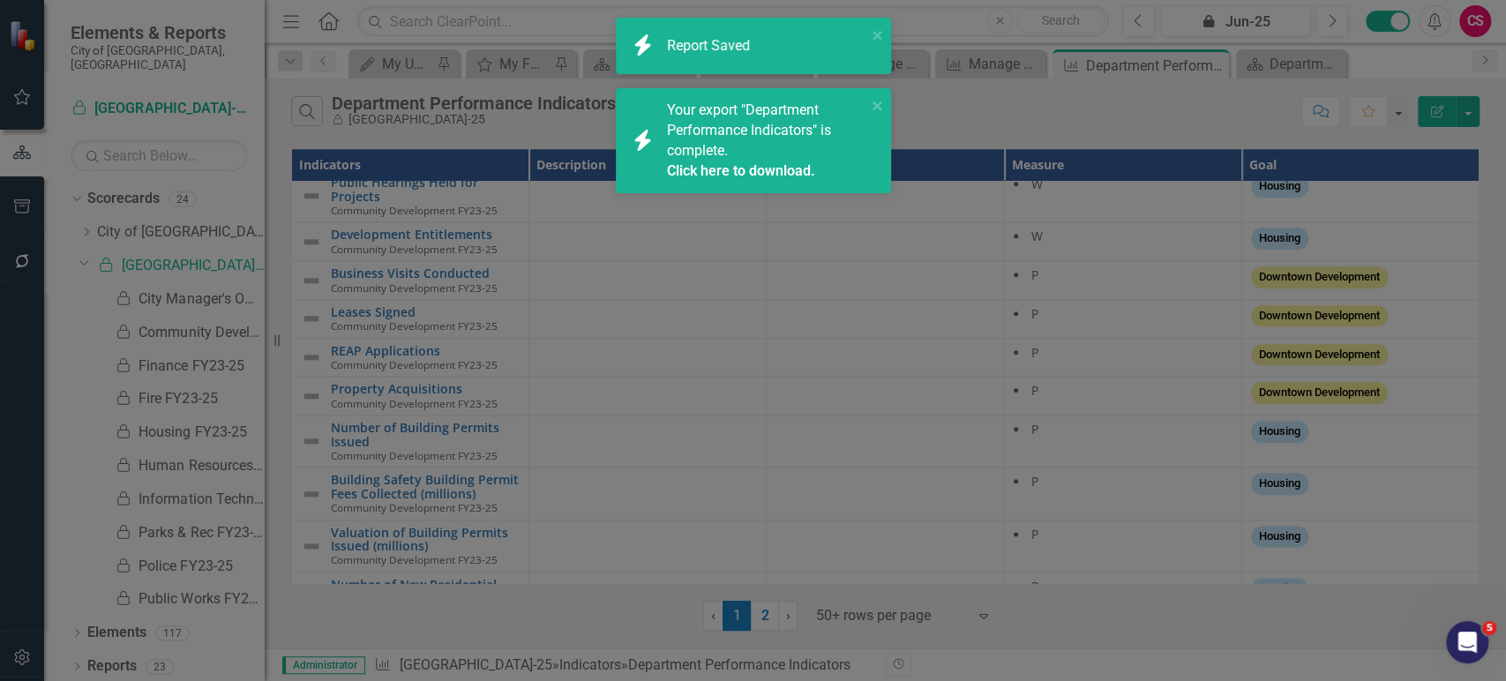
click at [877, 39] on div "icon.bolt Report Saved icon.bolt Your export "Department Performance Indicators…" at bounding box center [753, 112] width 282 height 197
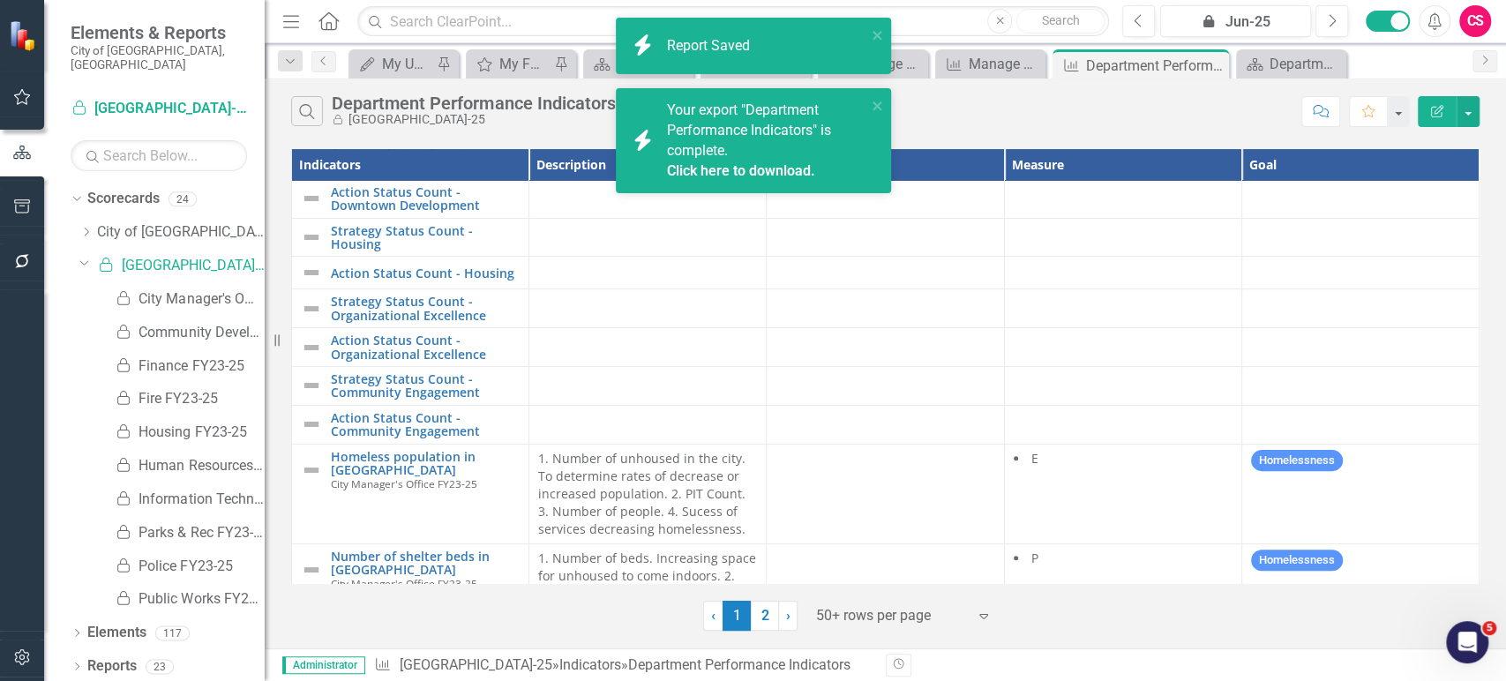
scroll to position [0, 0]
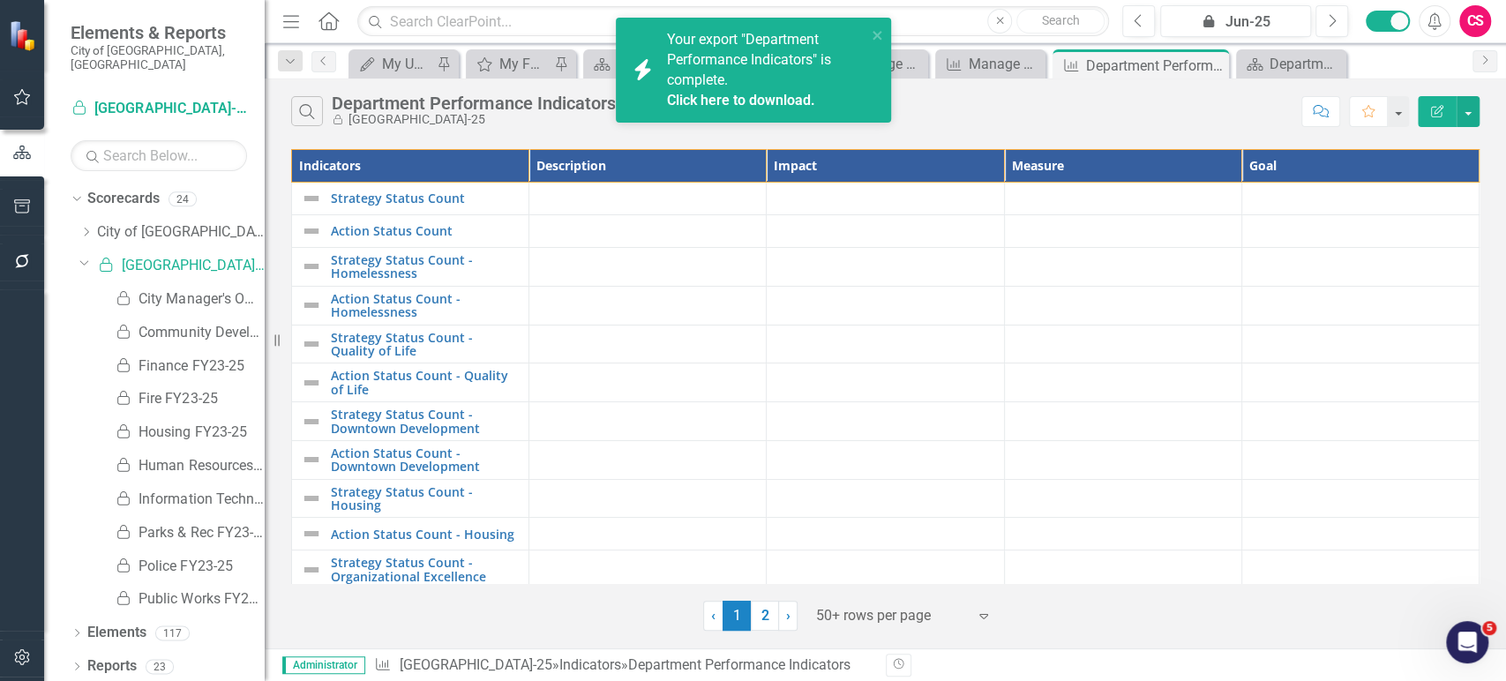
click at [1439, 112] on icon "Edit Report" at bounding box center [1437, 111] width 16 height 12
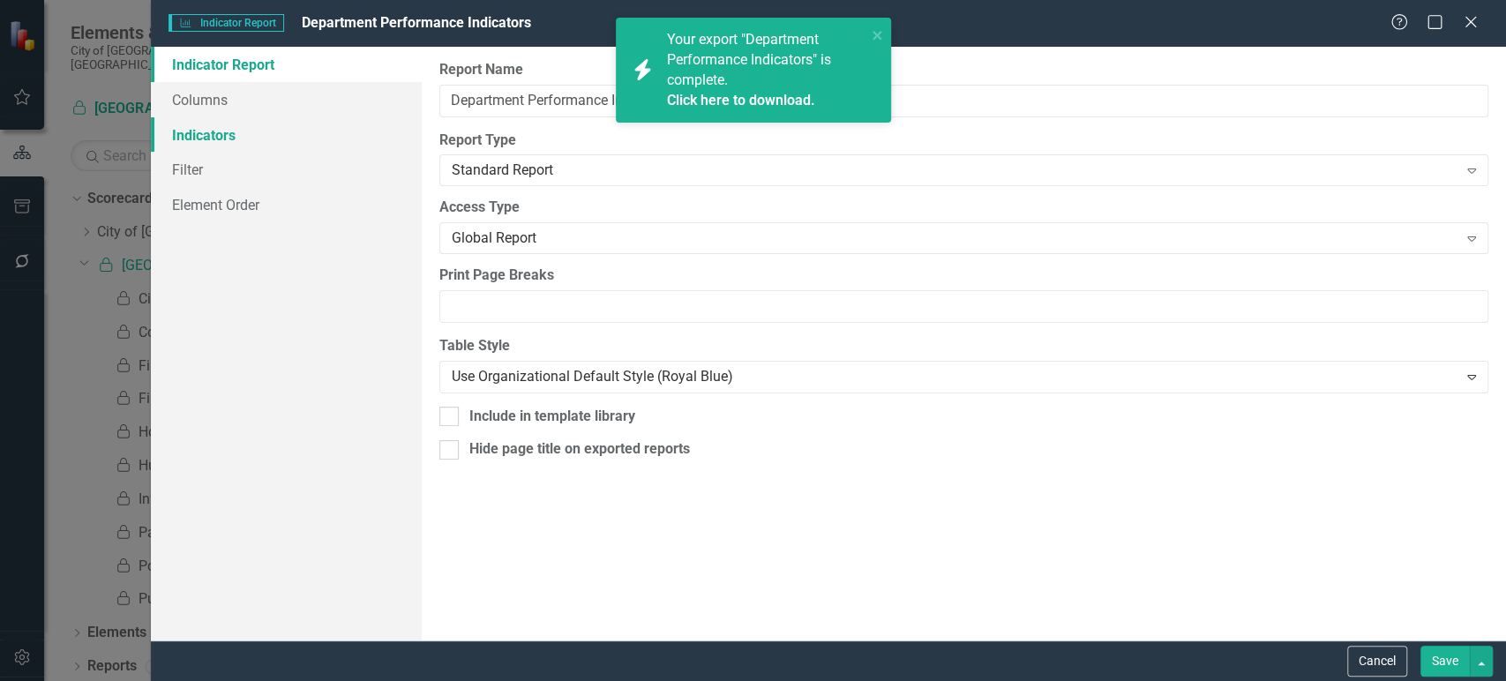
click at [252, 135] on link "Indicators" at bounding box center [286, 134] width 271 height 35
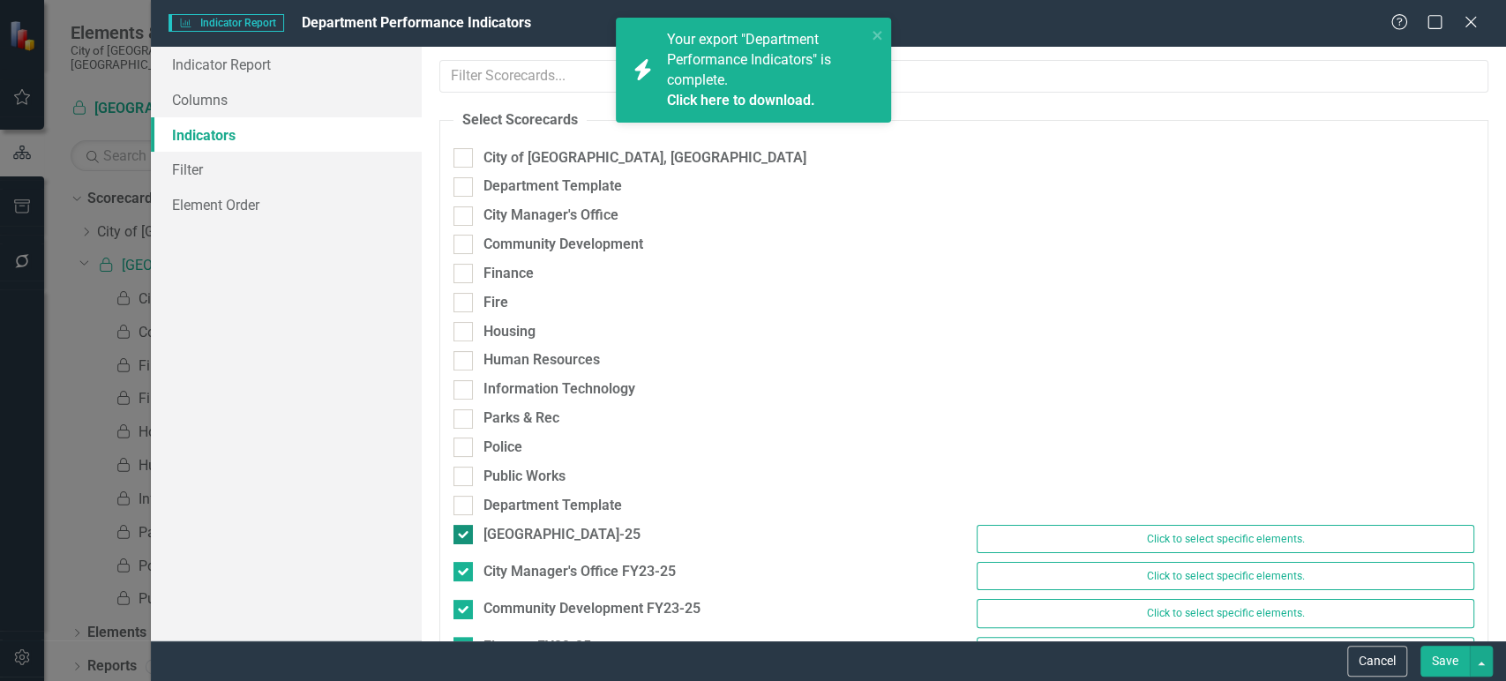
click at [472, 539] on div at bounding box center [462, 534] width 19 height 19
click at [465, 536] on input "[GEOGRAPHIC_DATA]-25" at bounding box center [458, 530] width 11 height 11
checkbox input "false"
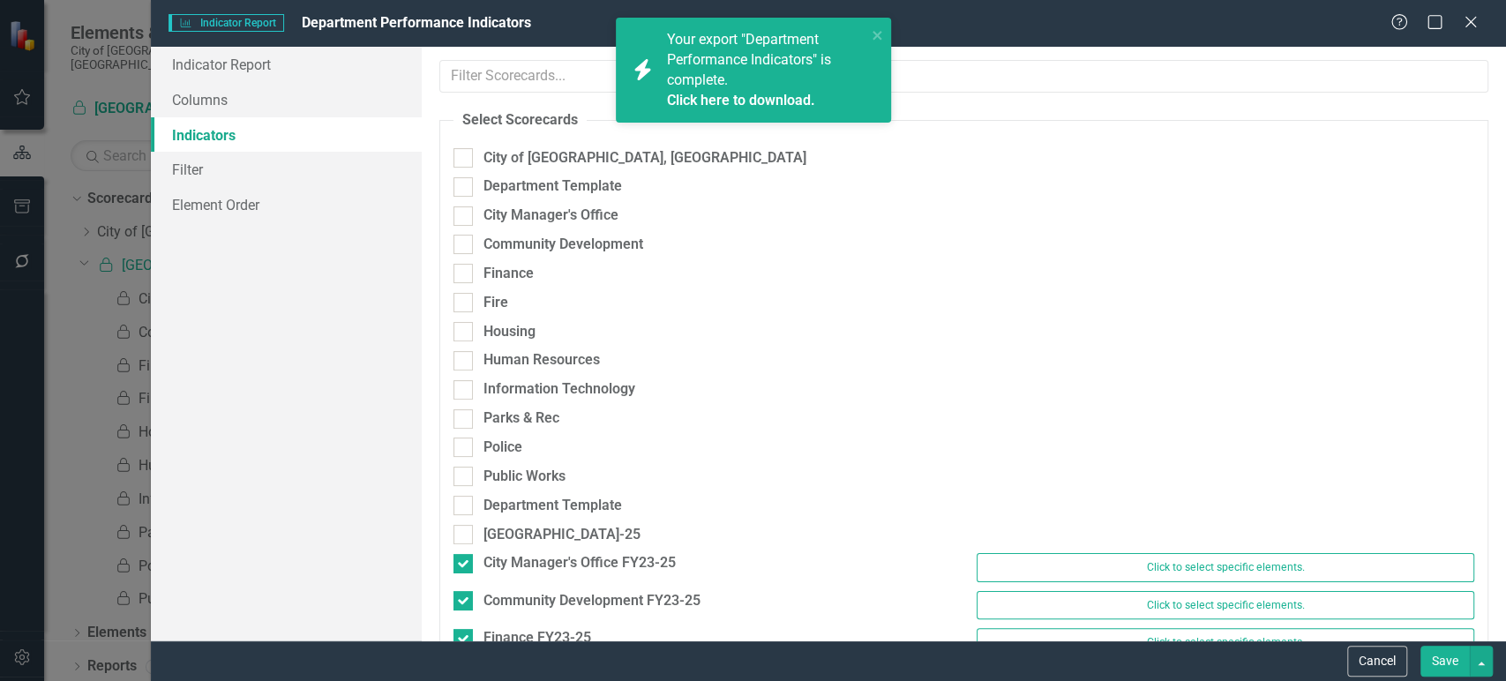
click at [1447, 656] on button "Save" at bounding box center [1444, 661] width 49 height 31
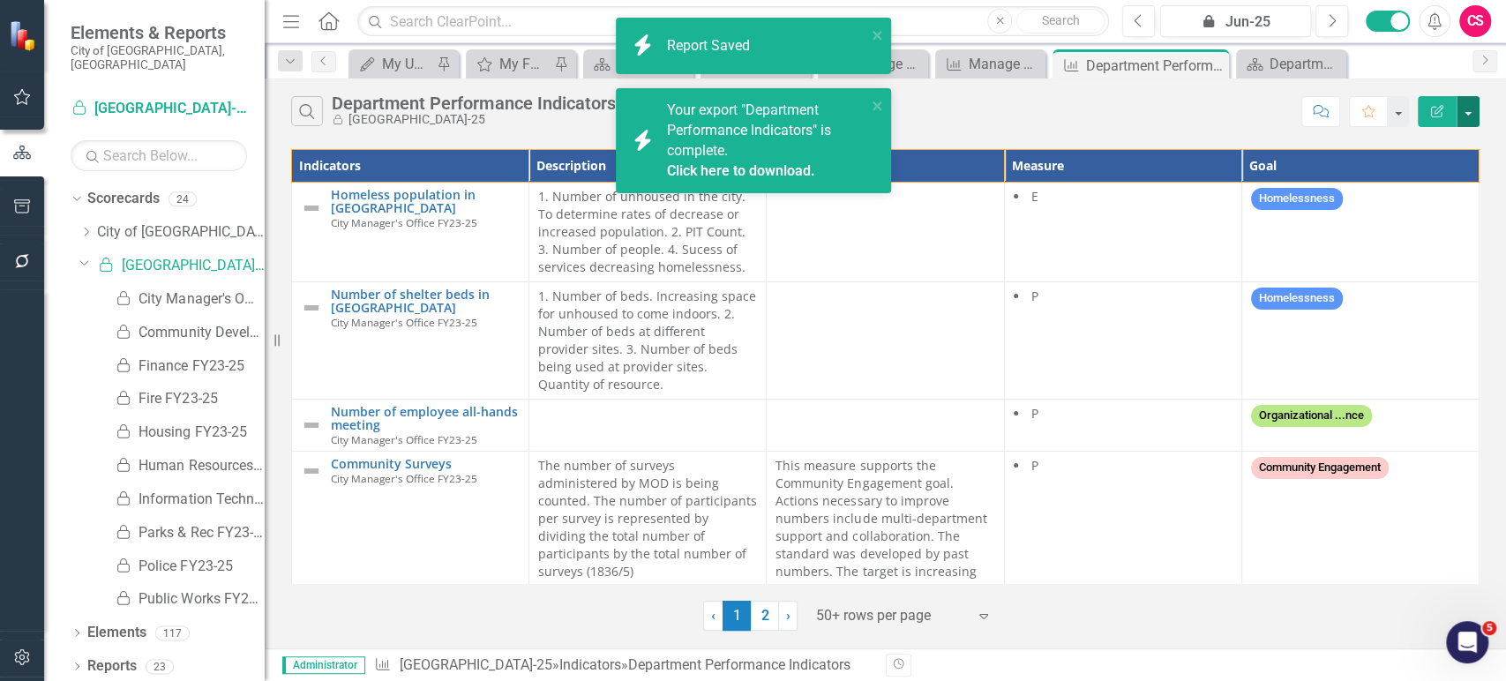
click at [1468, 107] on button "button" at bounding box center [1468, 111] width 23 height 31
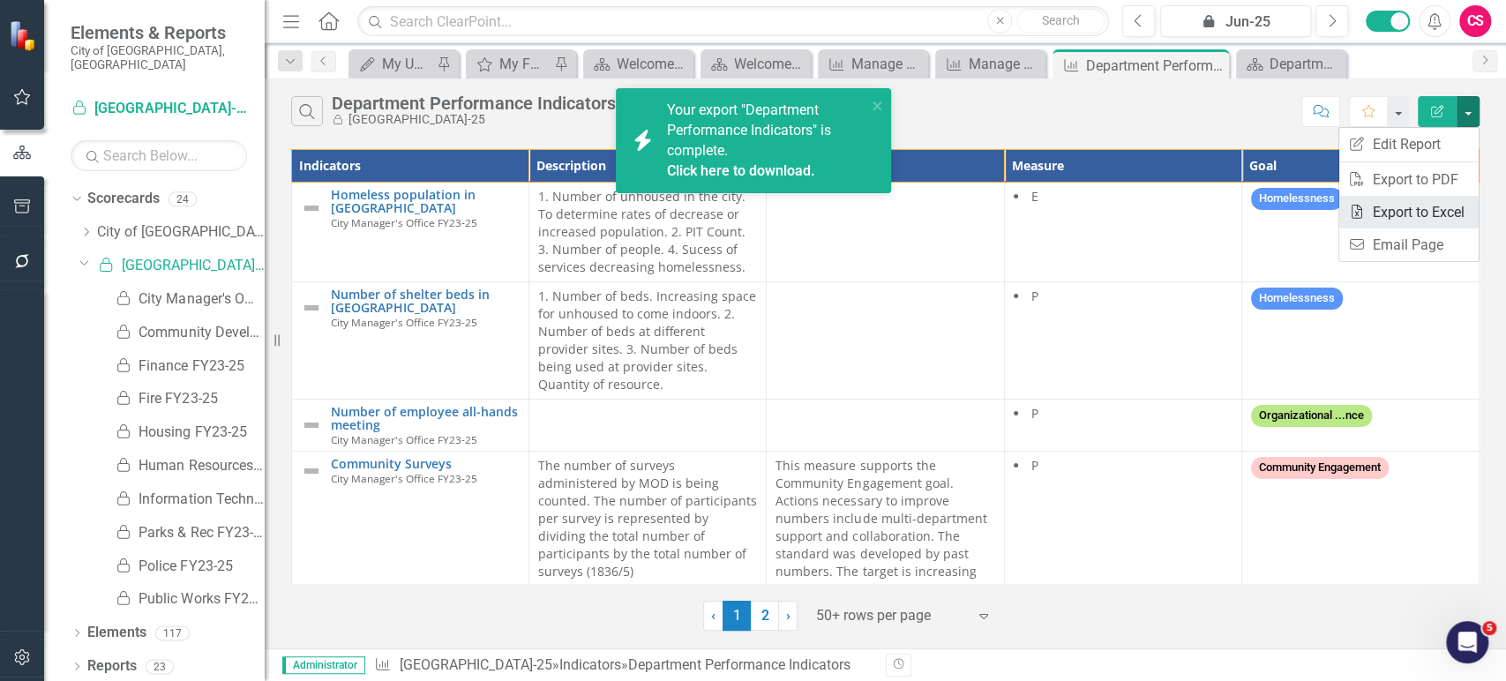
click at [1382, 213] on link "Excel Export to Excel" at bounding box center [1408, 212] width 139 height 33
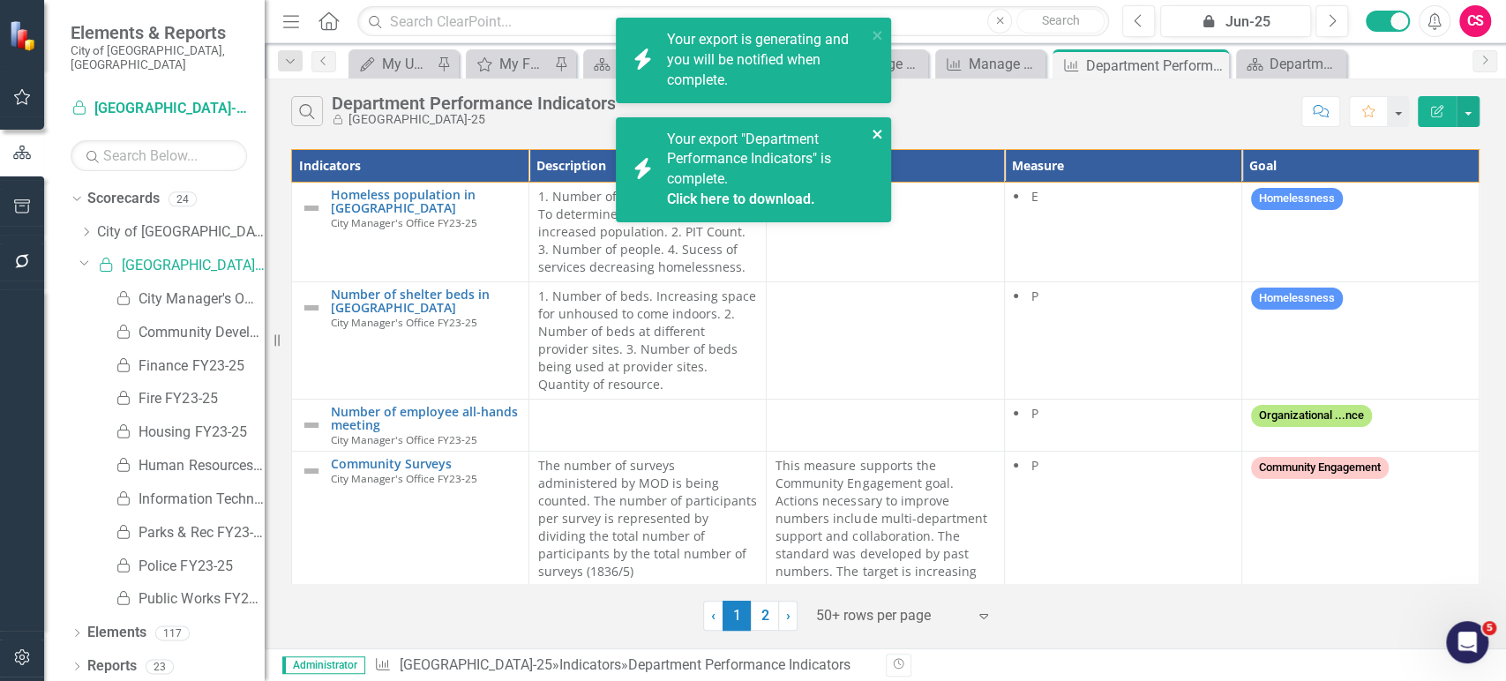
click at [880, 132] on icon "close" at bounding box center [877, 134] width 9 height 9
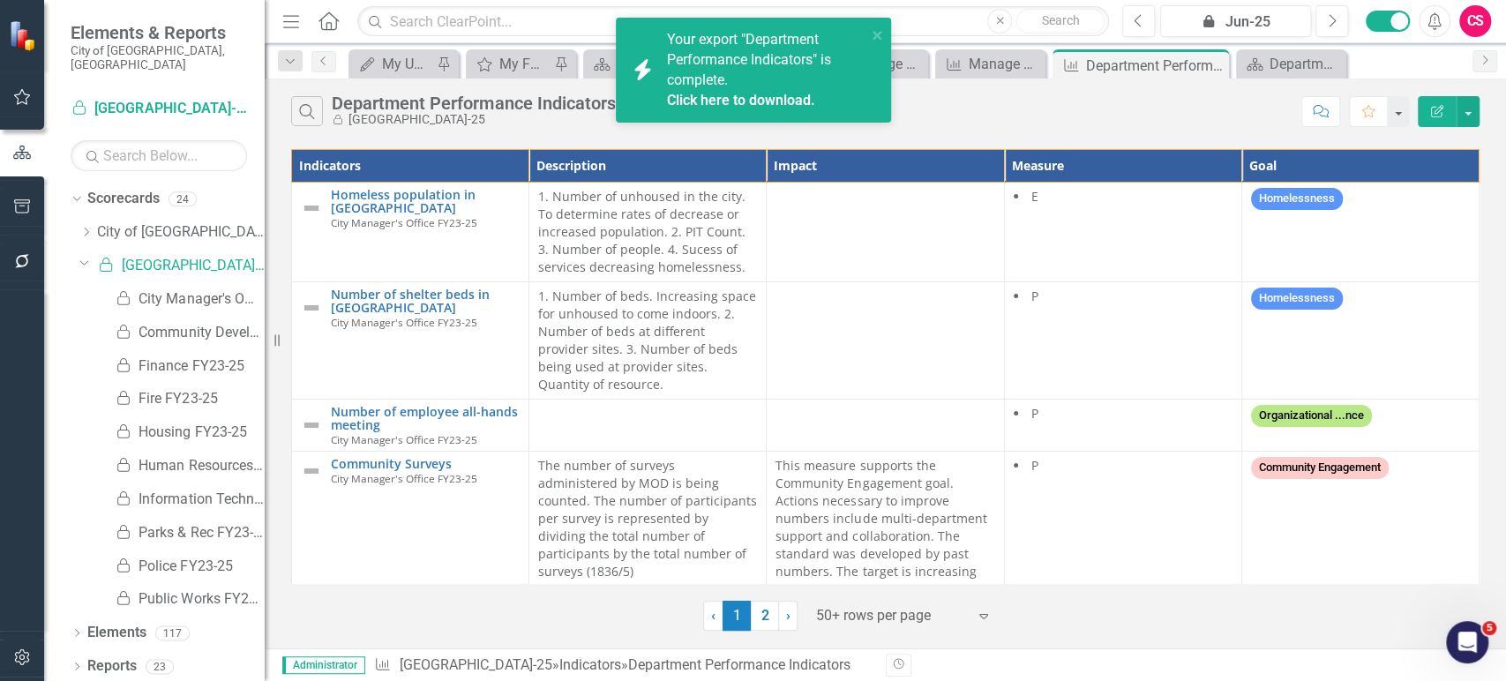
click at [758, 96] on link "Click here to download." at bounding box center [741, 100] width 148 height 17
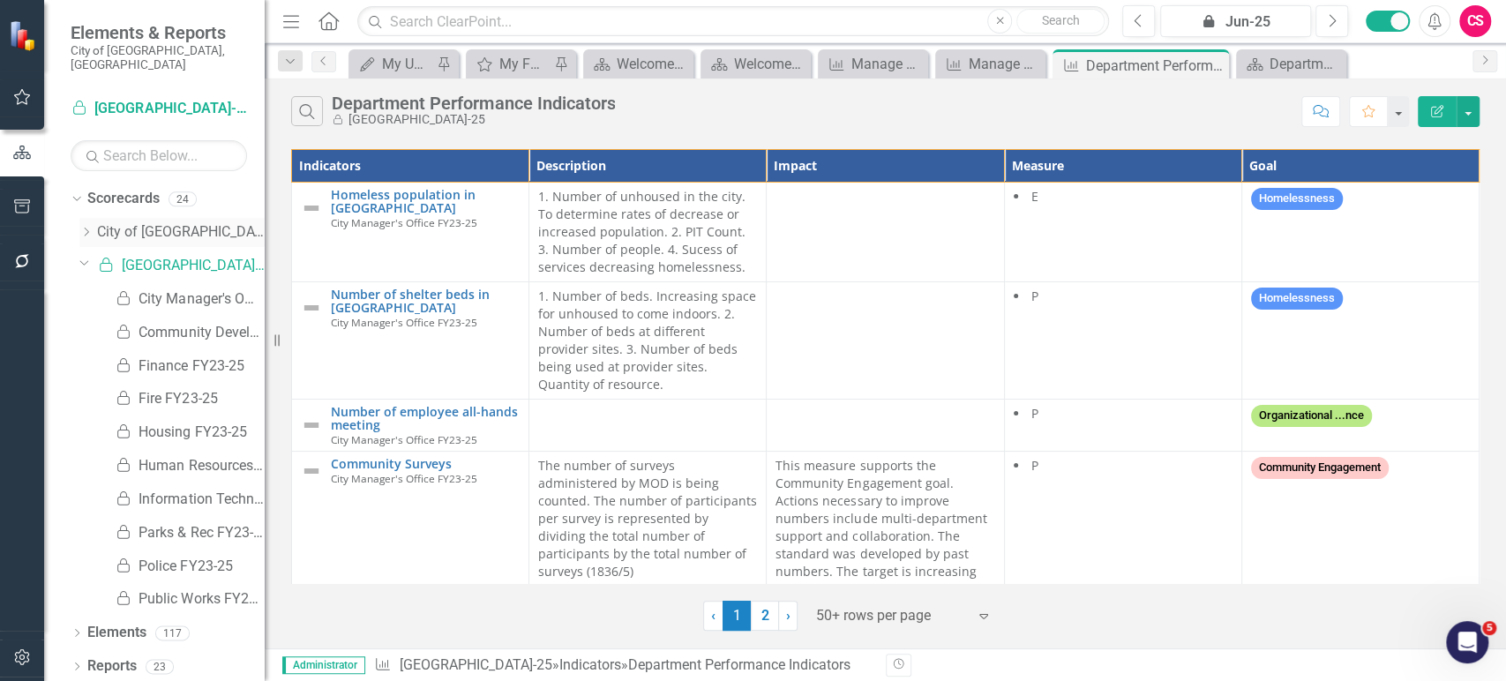
click at [86, 227] on icon "Dropdown" at bounding box center [85, 232] width 13 height 11
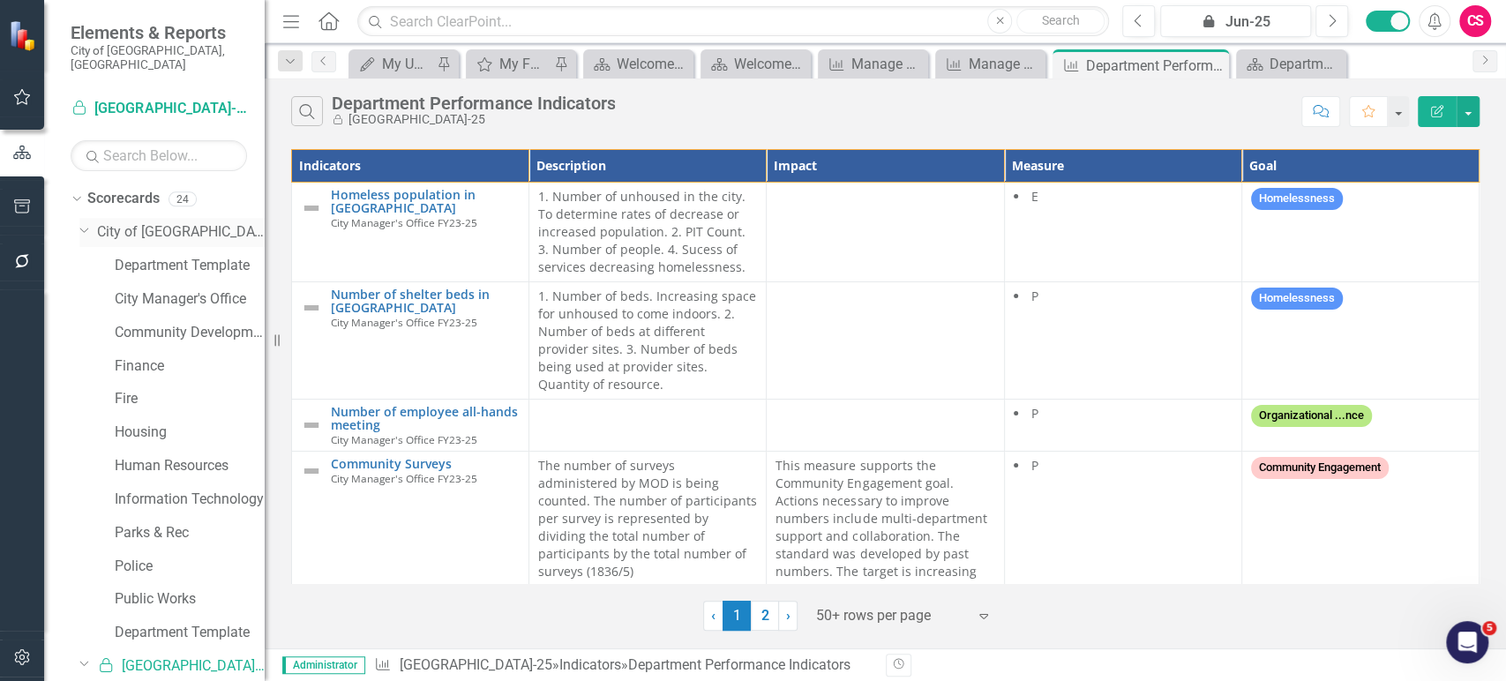
click at [150, 222] on link "City of [GEOGRAPHIC_DATA], [GEOGRAPHIC_DATA]" at bounding box center [181, 232] width 168 height 20
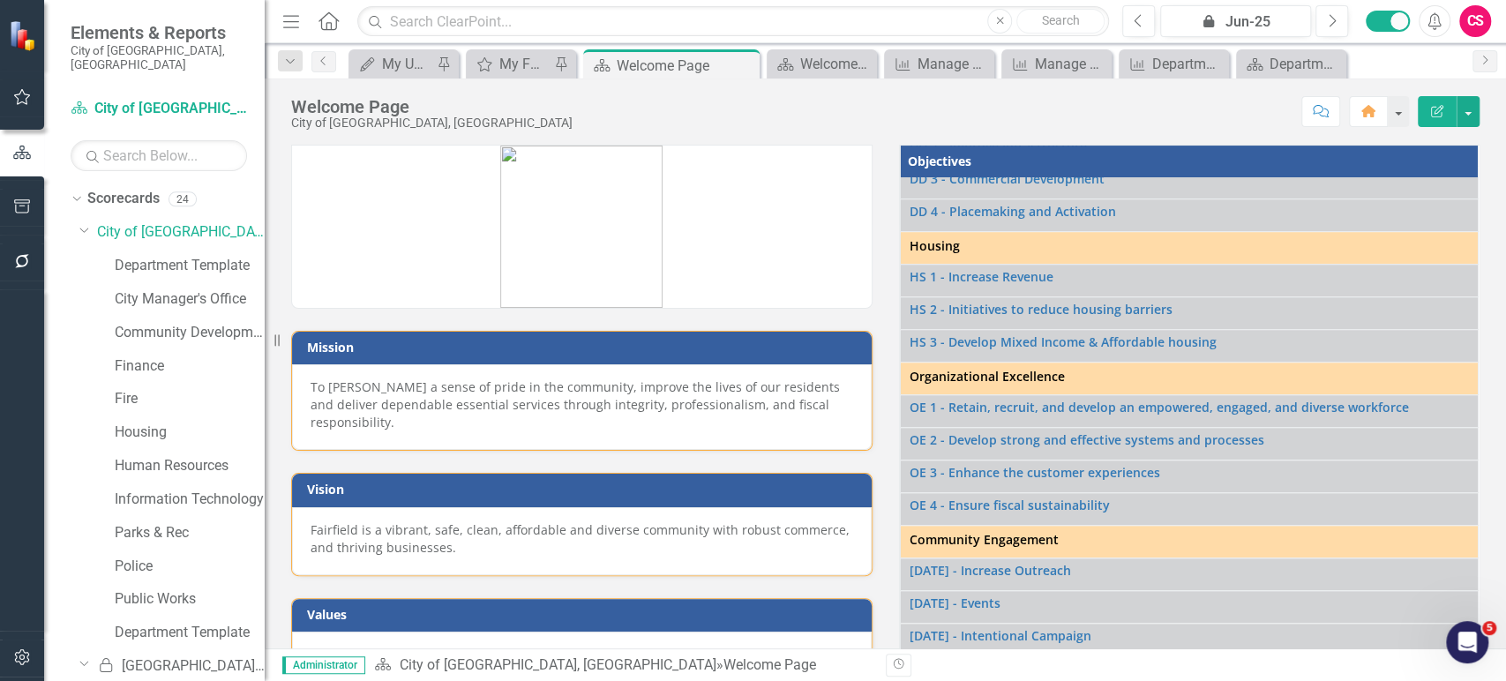
scroll to position [448, 0]
